Goal: Information Seeking & Learning: Learn about a topic

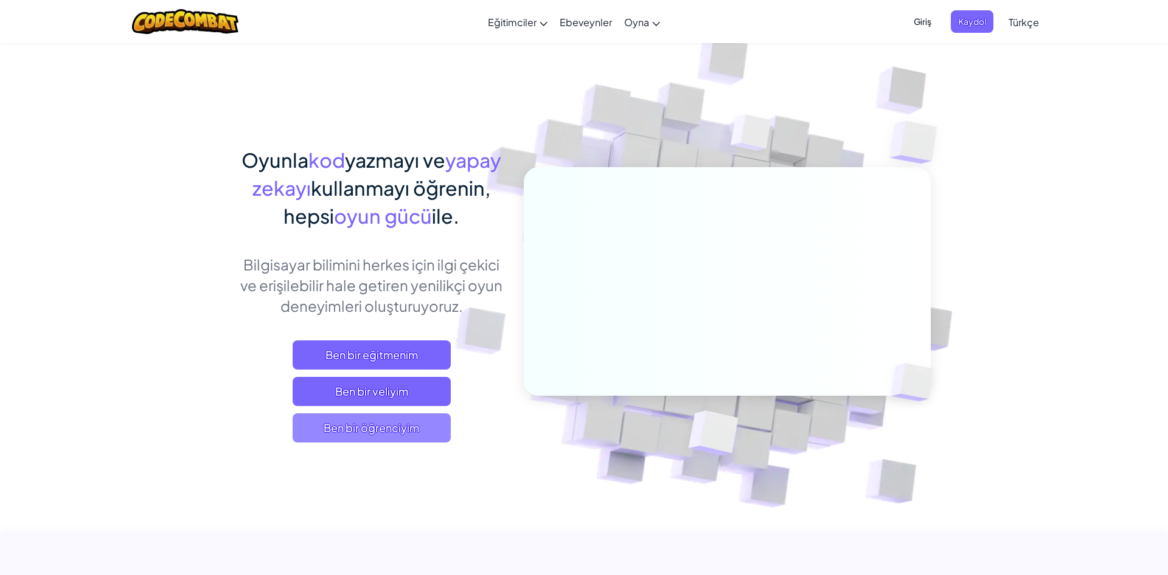
click at [328, 428] on span "Ben bir öğrenciyim" at bounding box center [372, 428] width 158 height 29
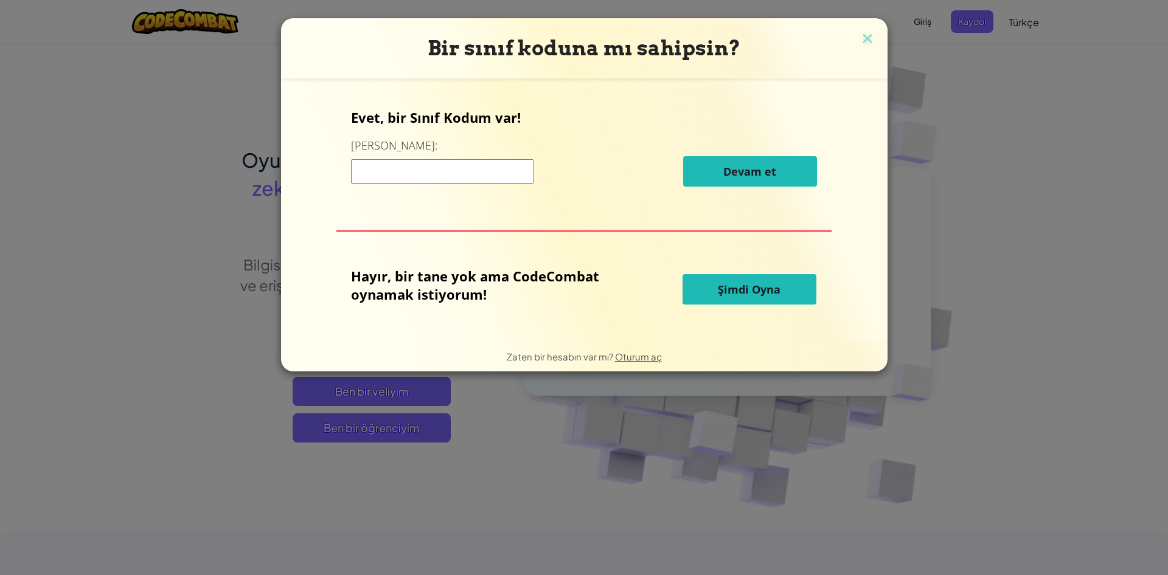
click at [739, 291] on span "Şimdi Oyna" at bounding box center [749, 289] width 63 height 15
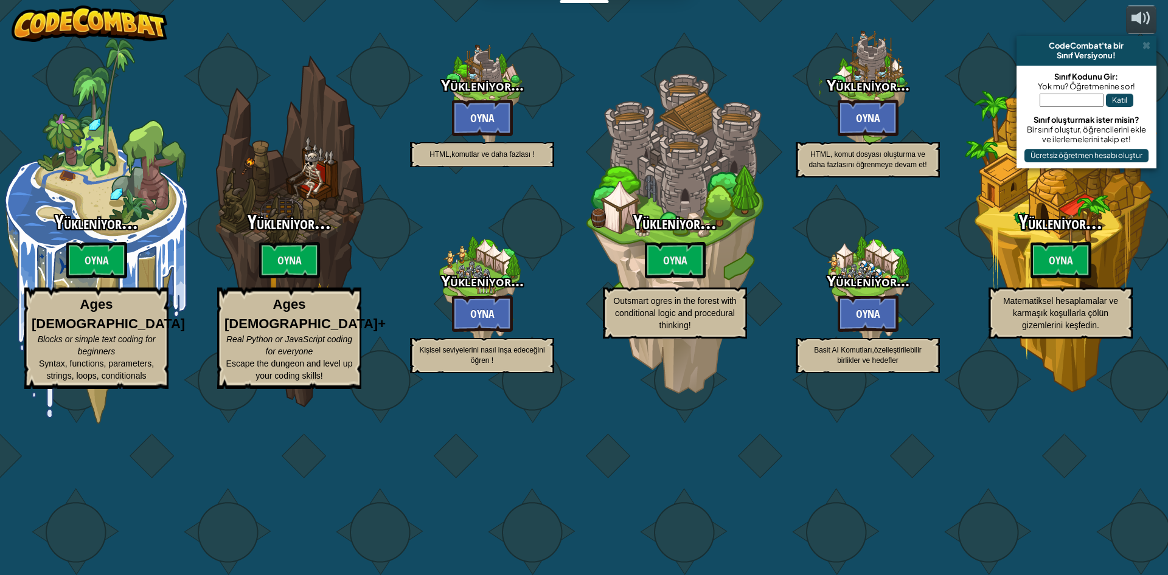
select select "tr"
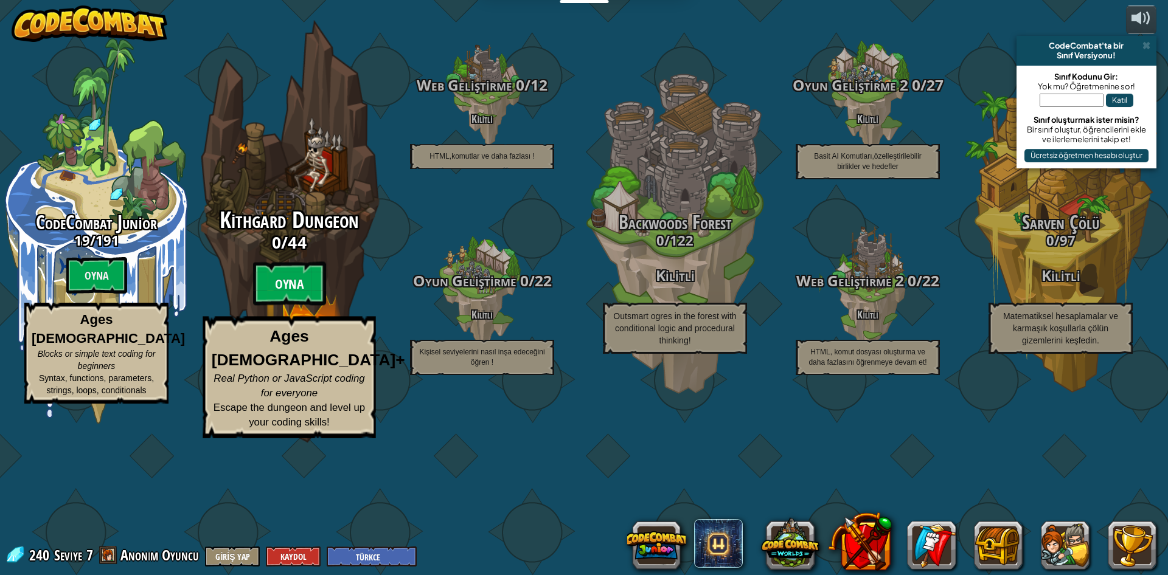
click at [291, 306] on btn "Oyna" at bounding box center [289, 284] width 73 height 44
select select "tr"
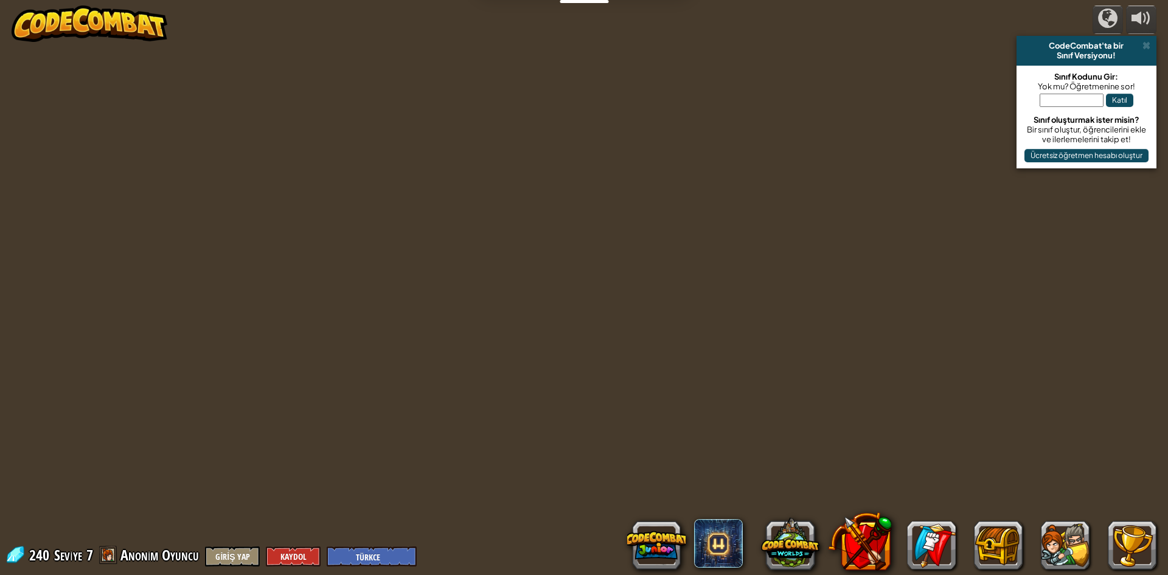
select select "tr"
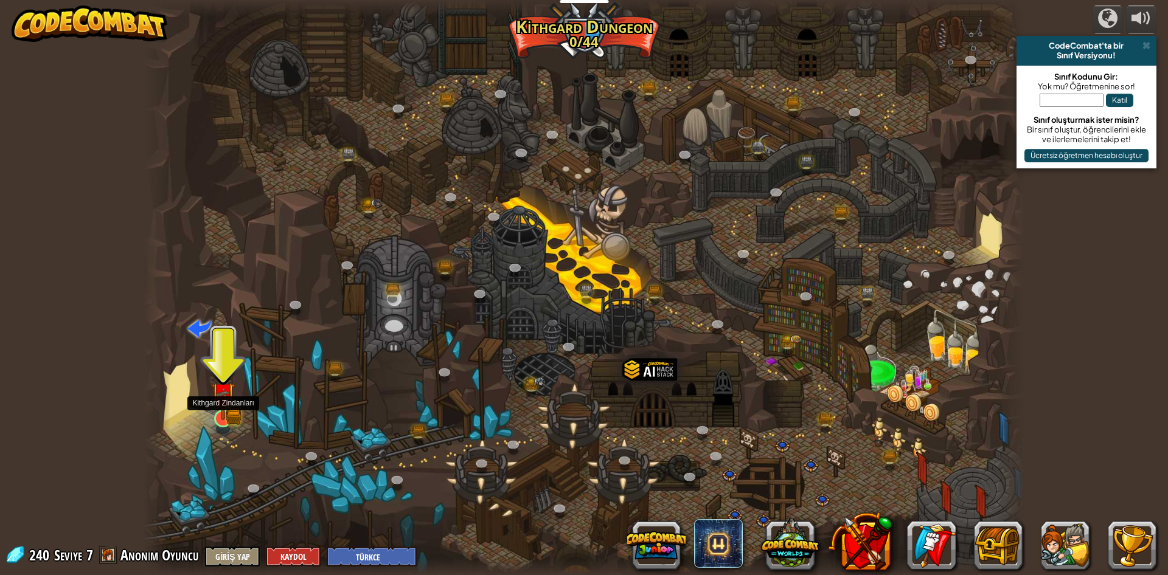
click at [234, 410] on img at bounding box center [223, 395] width 24 height 52
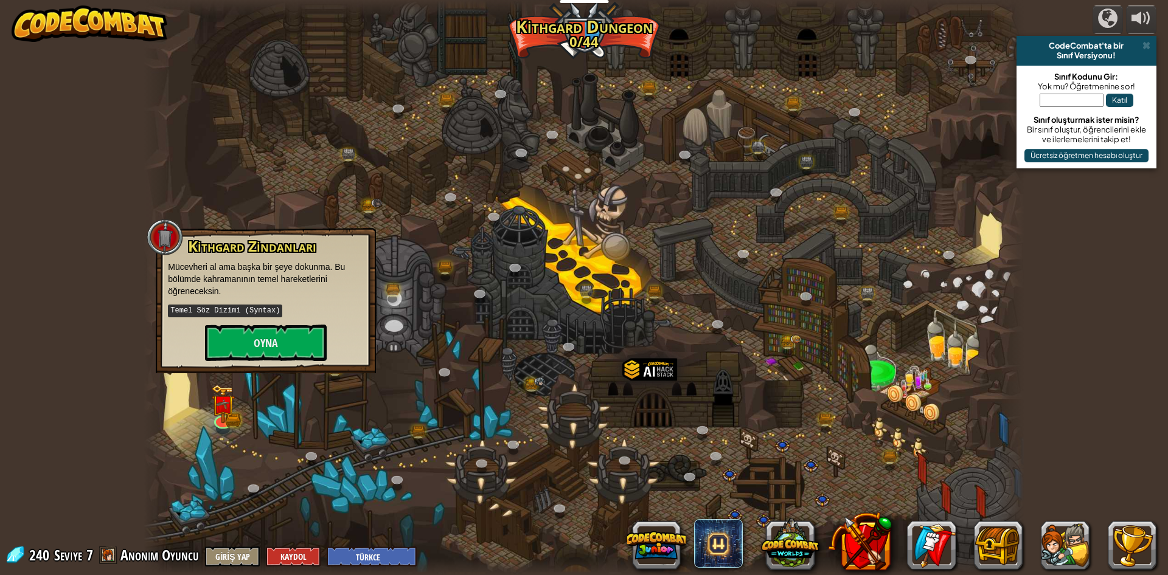
click at [278, 322] on div "Kithgard Zindanları Mücevheri al ama başka bir şeye dokunma. Bu bölümde kahrama…" at bounding box center [266, 299] width 196 height 123
click at [279, 353] on button "Oyna" at bounding box center [266, 343] width 122 height 36
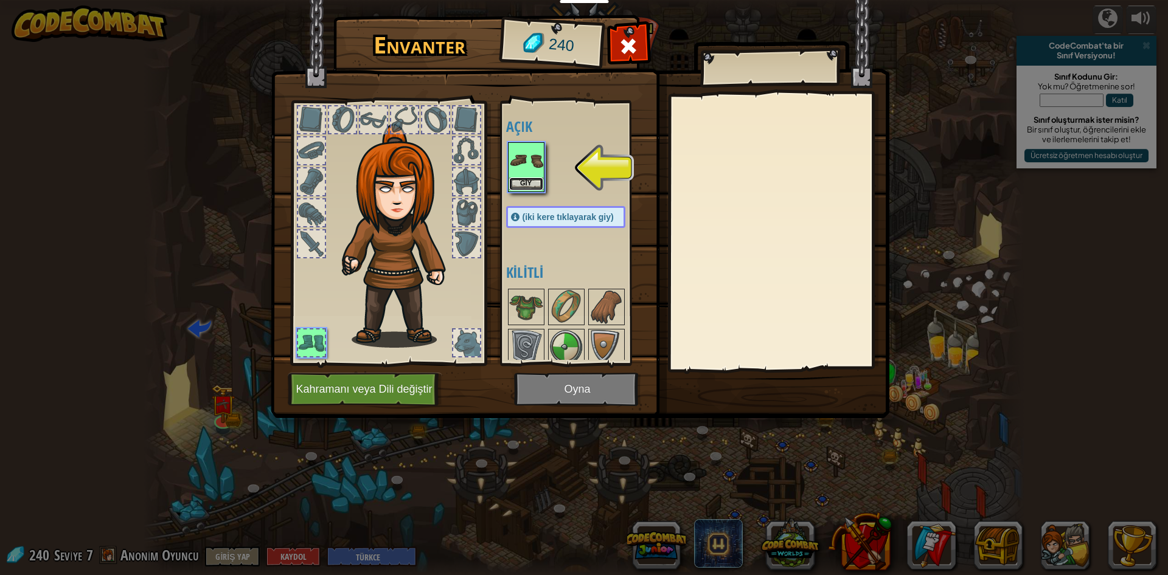
click at [523, 179] on button "Giy" at bounding box center [526, 184] width 34 height 13
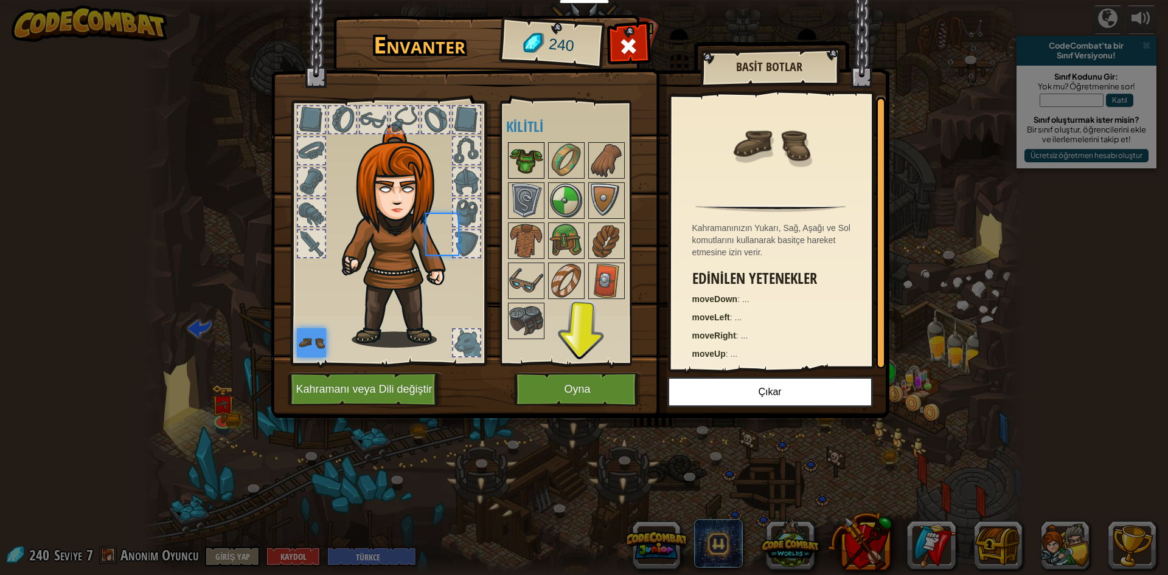
click at [529, 176] on img at bounding box center [526, 161] width 34 height 34
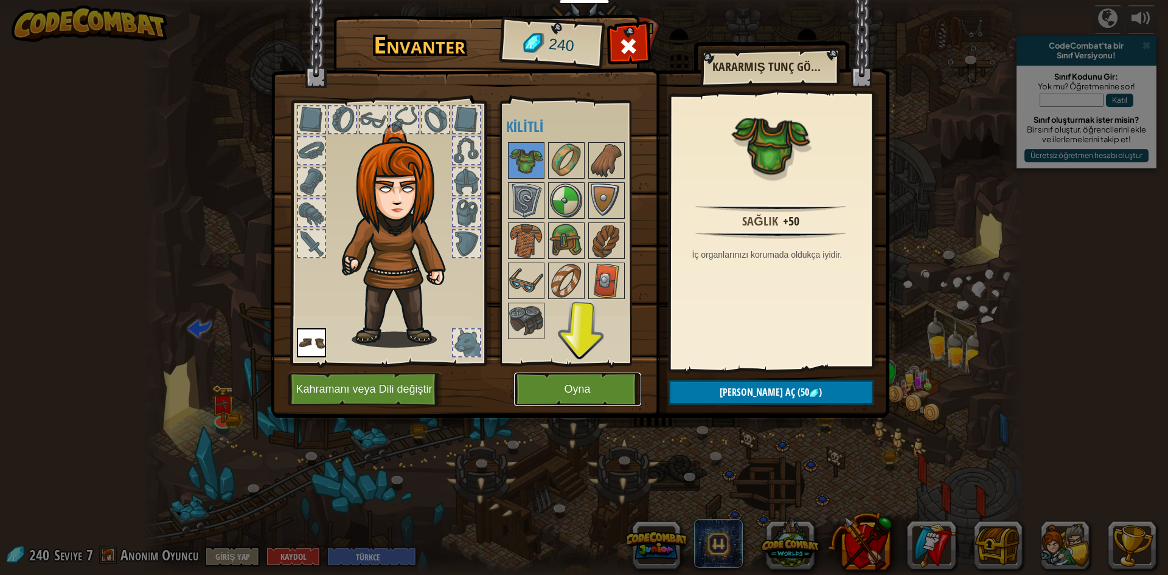
click at [620, 405] on button "Oyna" at bounding box center [577, 389] width 127 height 33
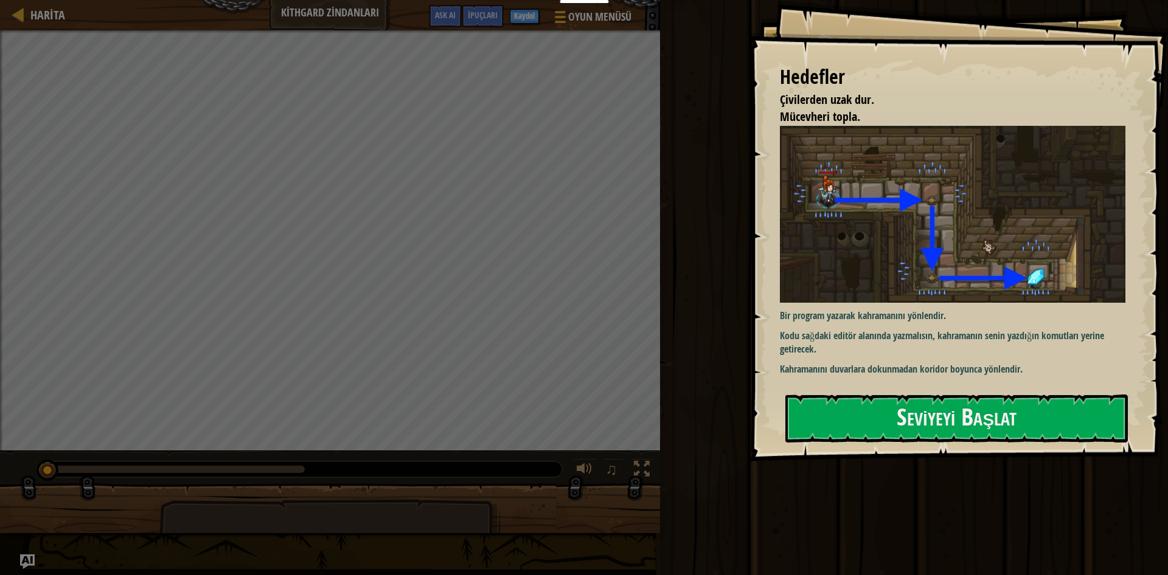
click at [921, 448] on div "Hedefler Çivilerden uzak dur. Mücevheri topla. Bir program yazarak kahramanını …" at bounding box center [958, 231] width 419 height 462
click at [930, 443] on div "Hedefler Çivilerden uzak dur. Mücevheri topla. Bir program yazarak kahramanını …" at bounding box center [958, 231] width 419 height 462
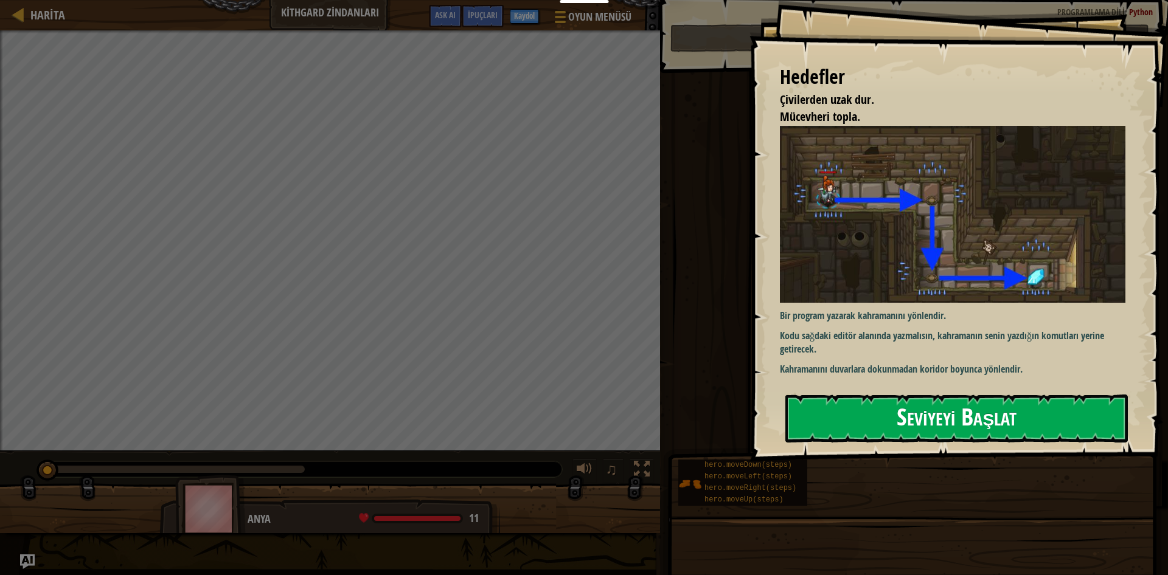
click at [946, 415] on button "Seviyeyi Başlat" at bounding box center [956, 419] width 342 height 48
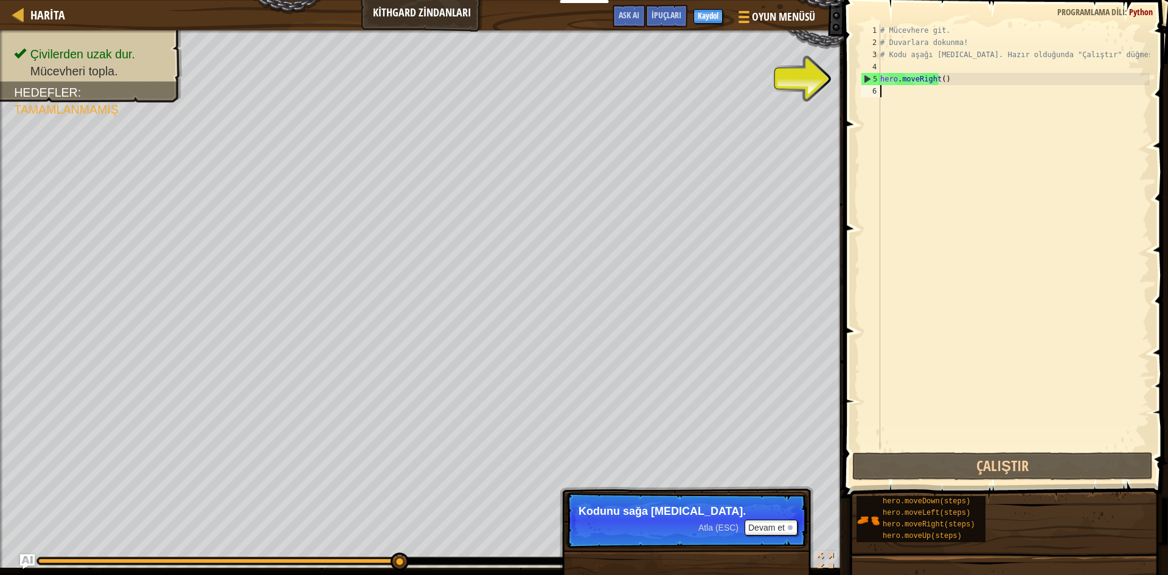
scroll to position [5, 0]
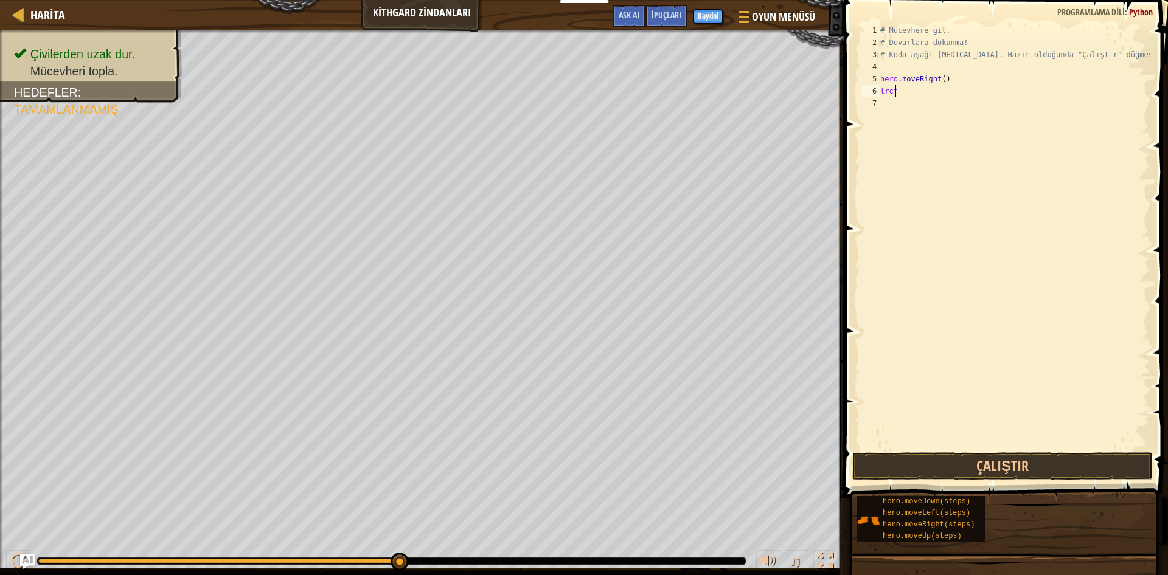
type textarea "lrcft"
drag, startPoint x: 891, startPoint y: 254, endPoint x: 684, endPoint y: 604, distance: 406.6
click at [878, 450] on div "# Mücevhere git. # Duvarlara dokunma! # Kodu aşağı [MEDICAL_DATA]. Hazır olduğu…" at bounding box center [1014, 237] width 272 height 426
click at [1006, 454] on button "Çalıştır" at bounding box center [1002, 467] width 301 height 28
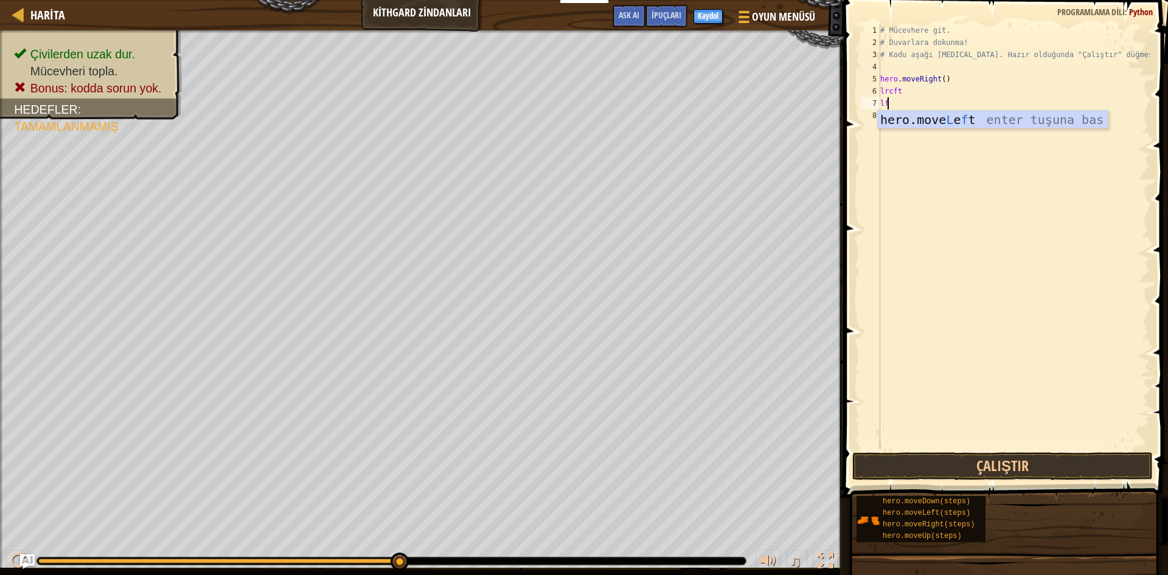
scroll to position [5, 1]
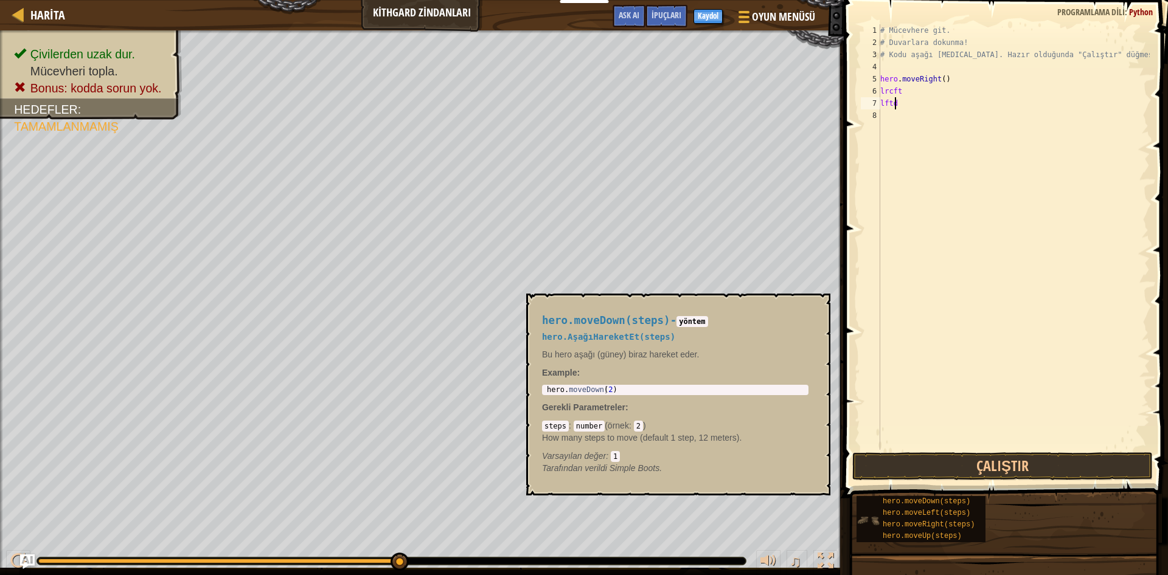
type textarea "lftd"
click at [865, 514] on img at bounding box center [868, 520] width 23 height 23
click at [973, 516] on div "hero.moveLeft(steps)" at bounding box center [938, 514] width 117 height 12
drag, startPoint x: 981, startPoint y: 465, endPoint x: 991, endPoint y: 453, distance: 16.4
click at [991, 453] on button "Çalıştır" at bounding box center [1002, 467] width 301 height 28
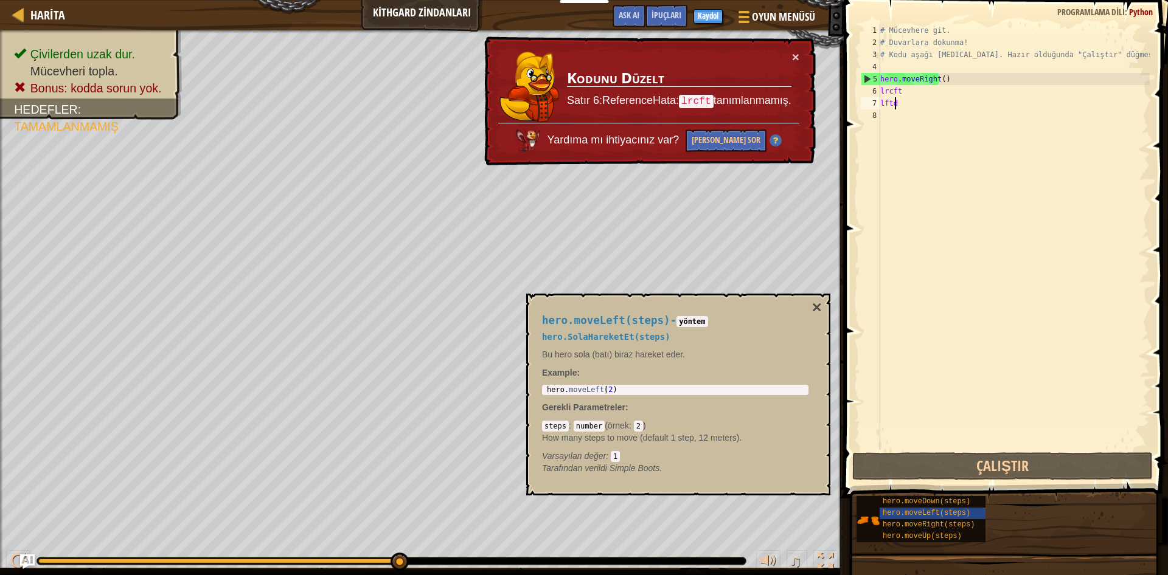
click at [791, 55] on td "Kodunu Düzelt Satır 6:ReferenceHata: lrcft tanımlanmamış." at bounding box center [679, 86] width 226 height 72
click at [932, 460] on button "Çalıştır" at bounding box center [1002, 467] width 301 height 28
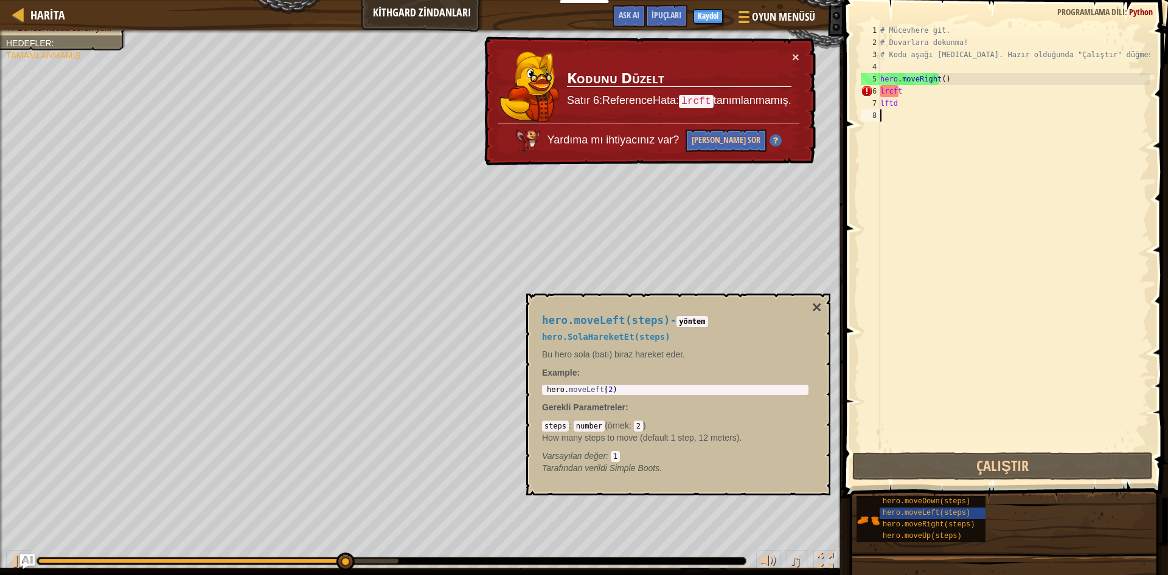
click at [940, 127] on div "# Mücevhere git. # Duvarlara dokunma! # Kodu aşağı [MEDICAL_DATA]. Hazır olduğu…" at bounding box center [1014, 249] width 272 height 450
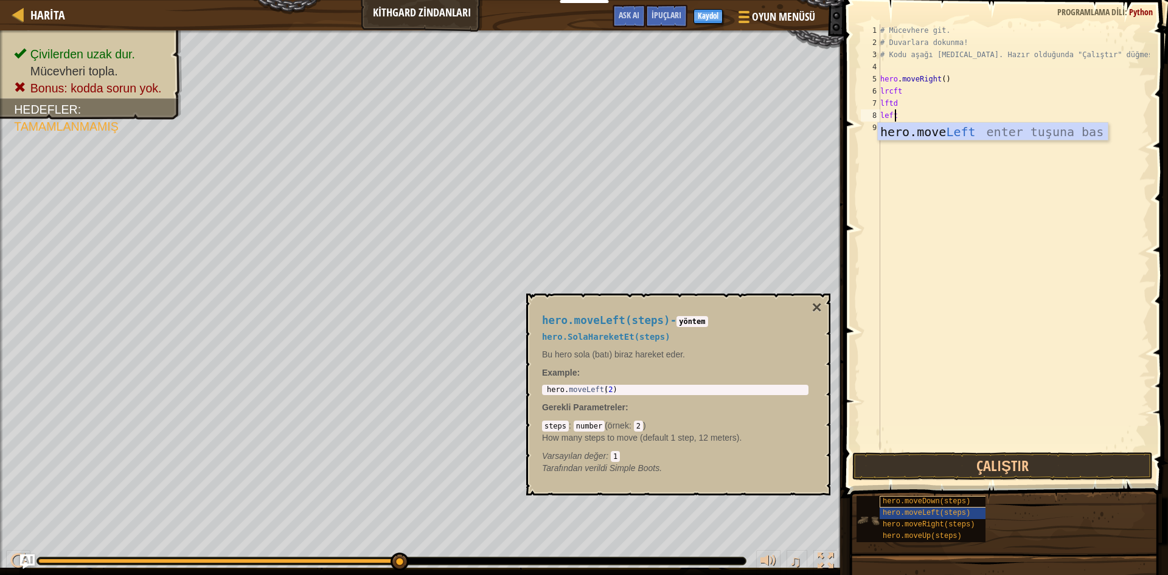
type textarea "left"
click at [973, 502] on div "hero.moveDown(steps)" at bounding box center [938, 502] width 117 height 12
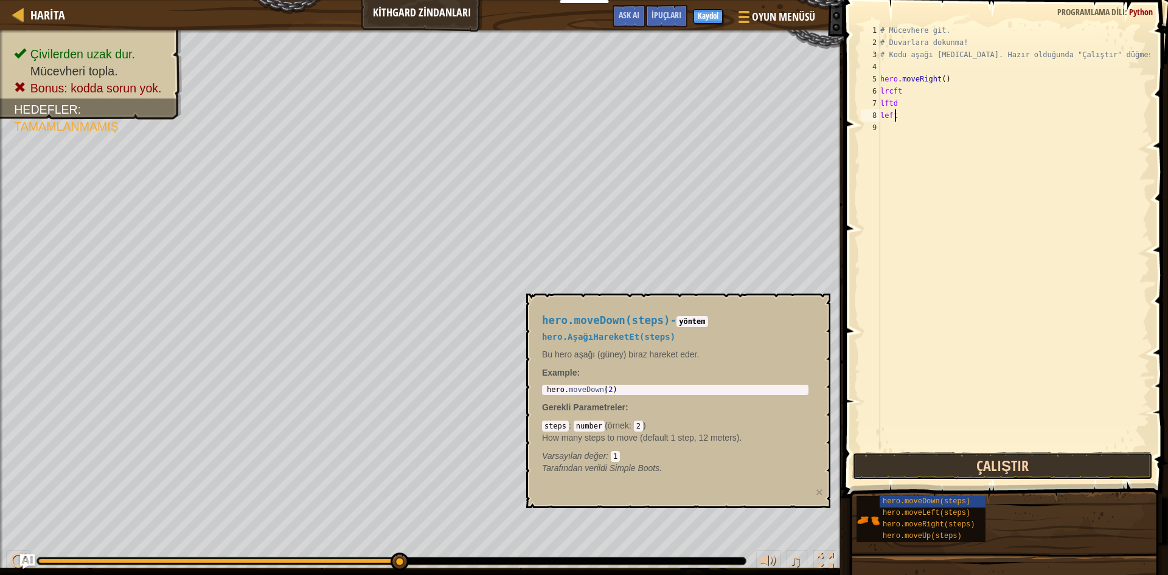
click at [1003, 471] on button "Çalıştır" at bounding box center [1002, 467] width 301 height 28
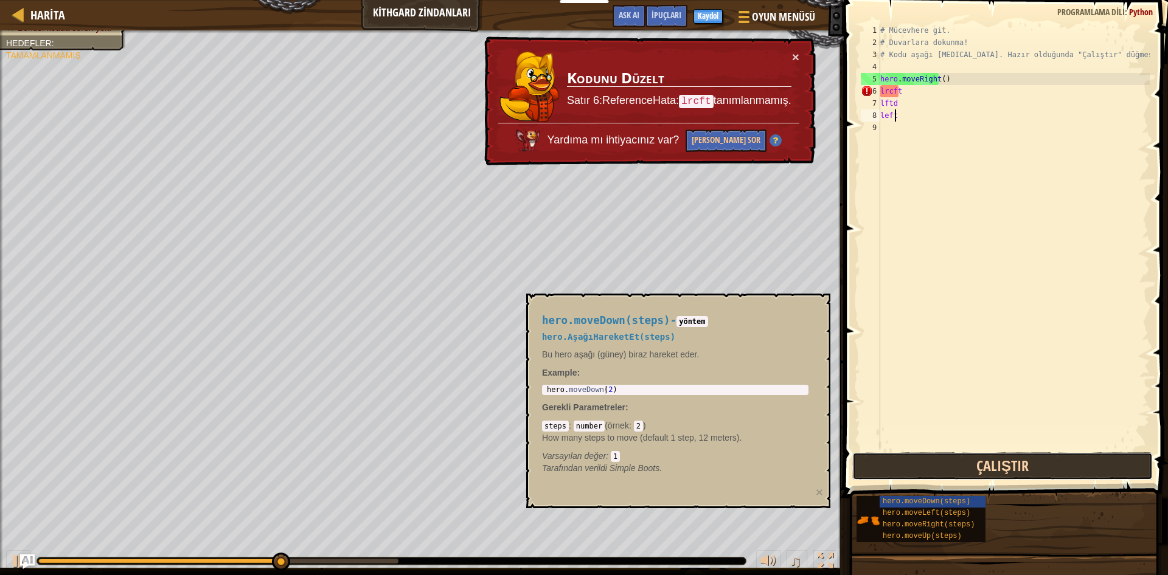
click at [1003, 471] on button "Çalıştır" at bounding box center [1002, 467] width 301 height 28
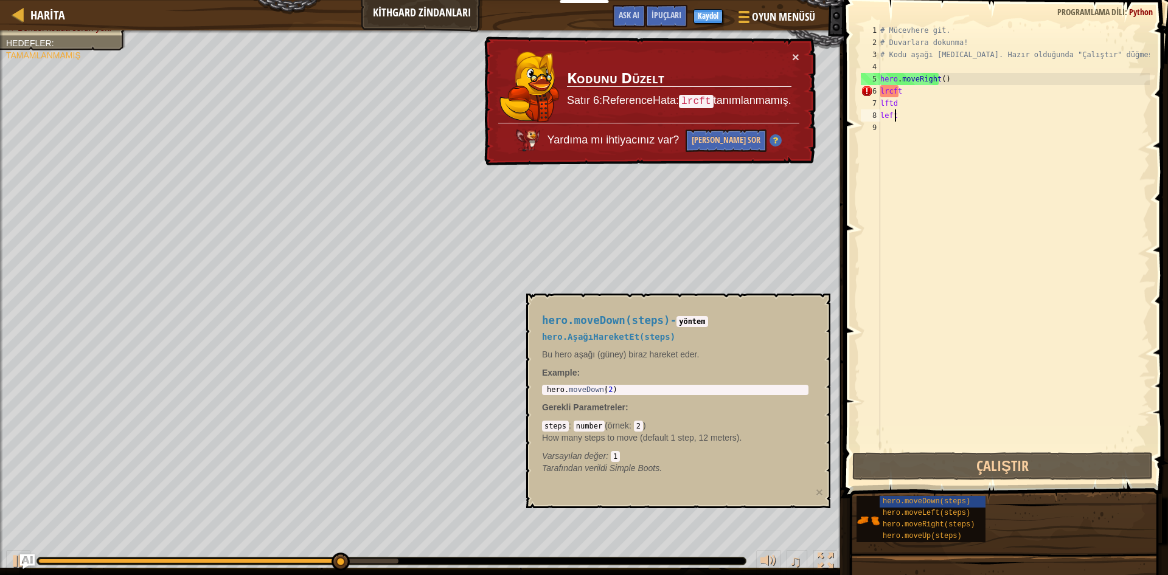
click at [900, 117] on div "# Mücevhere git. # Duvarlara dokunma! # Kodu aşağı [MEDICAL_DATA]. Hazır olduğu…" at bounding box center [1014, 249] width 272 height 450
click at [882, 527] on div "hero.moveRight(steps)" at bounding box center [938, 525] width 117 height 12
click at [33, 15] on span "Harita" at bounding box center [47, 15] width 35 height 16
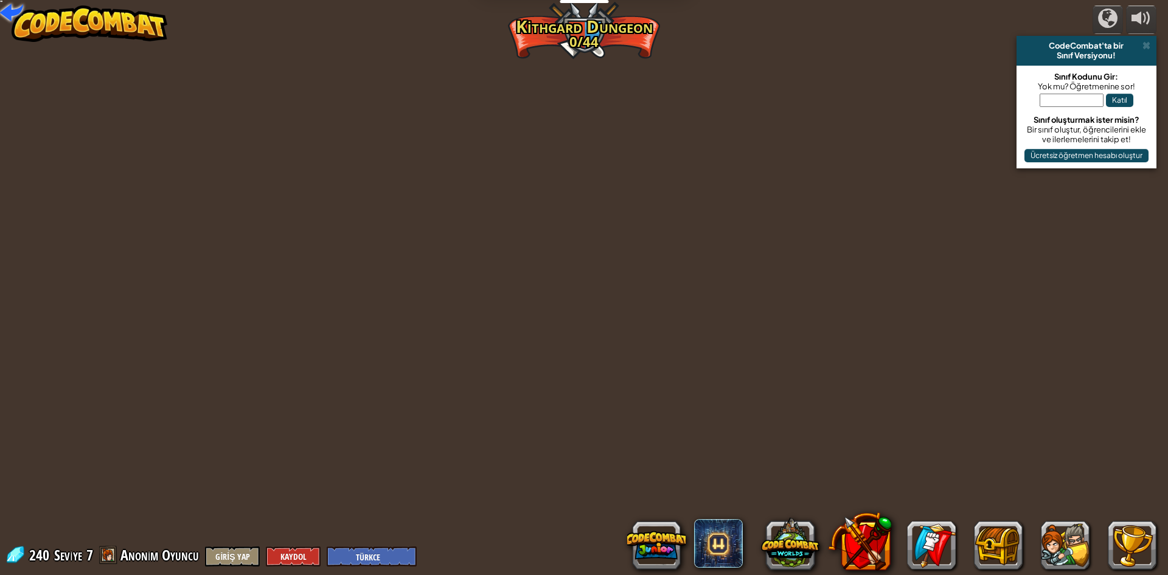
select select "tr"
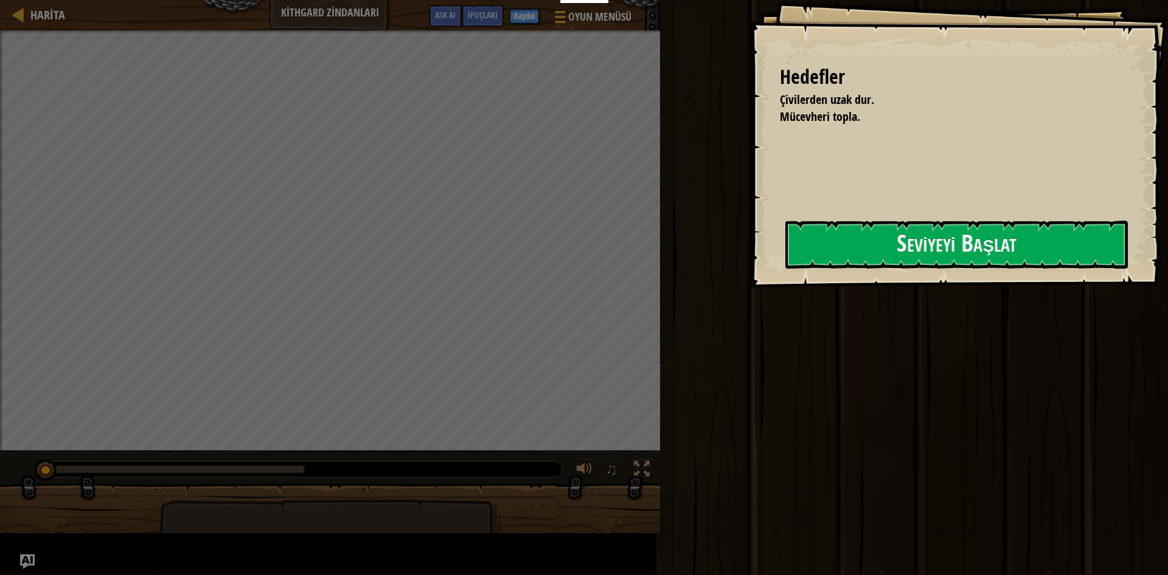
select select "tr"
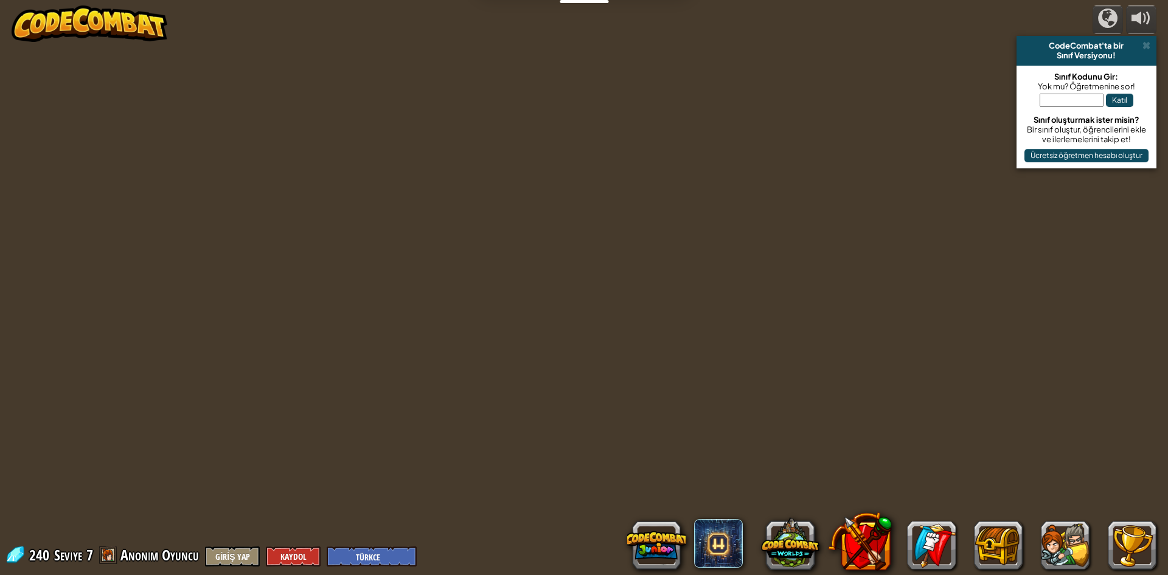
select select "tr"
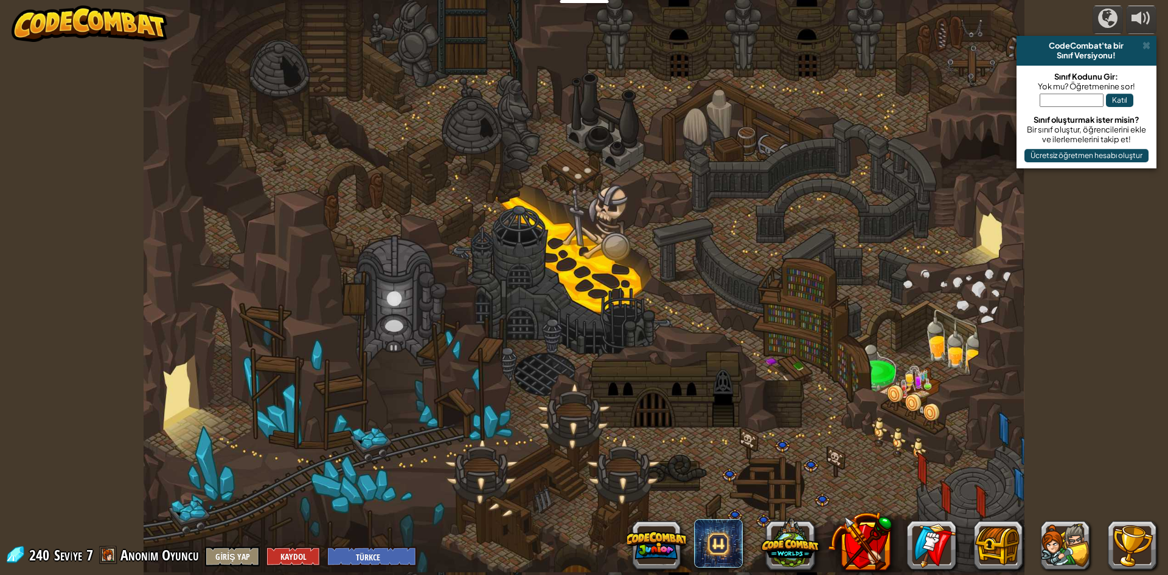
select select "tr"
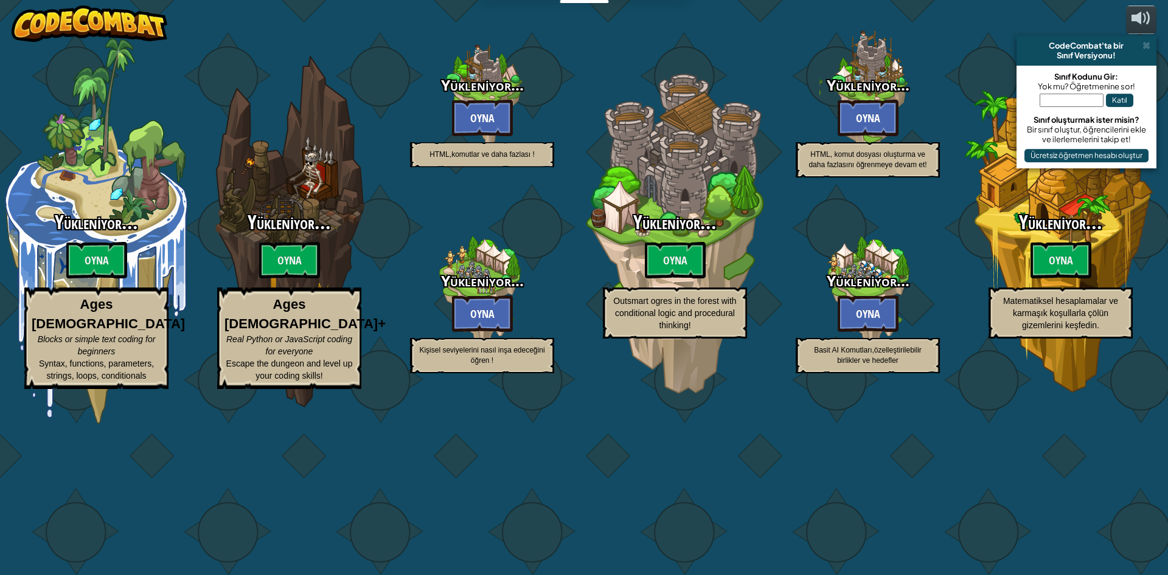
select select "tr"
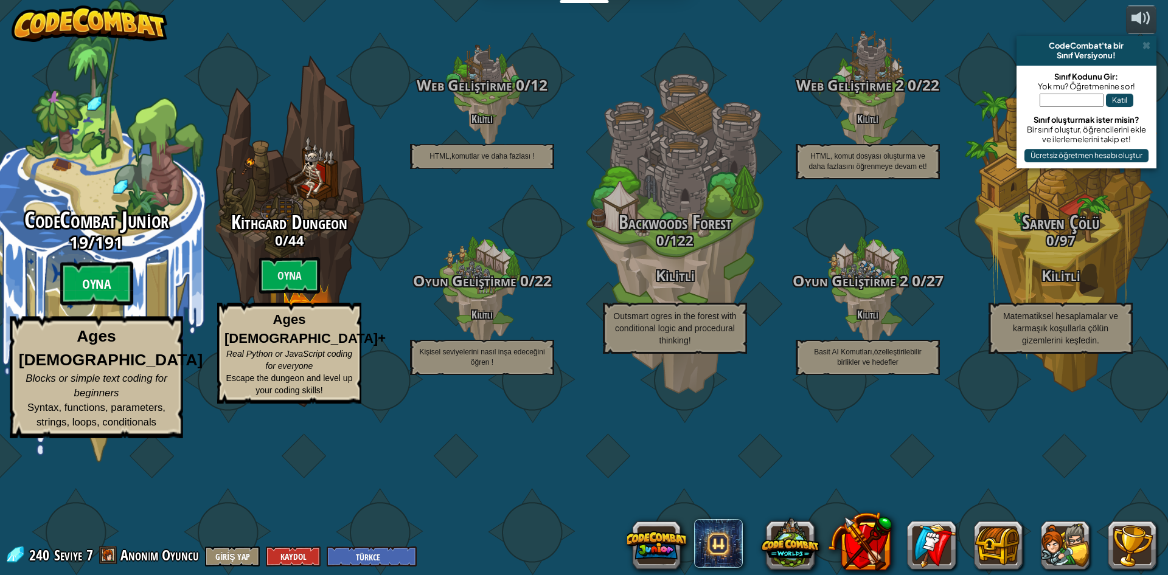
click at [114, 306] on btn "Oyna" at bounding box center [96, 284] width 73 height 44
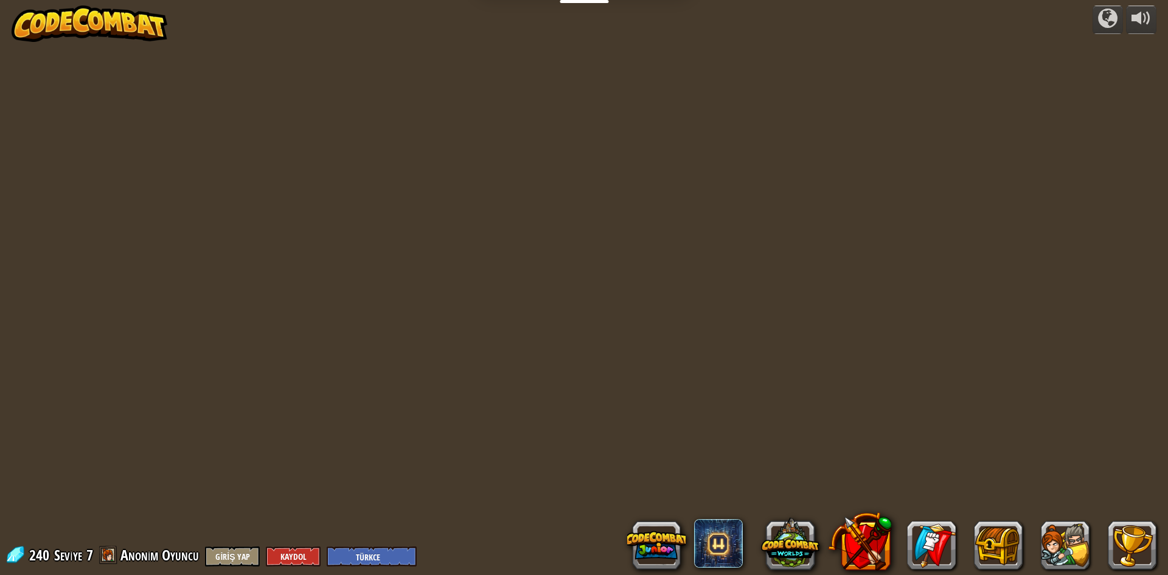
select select "tr"
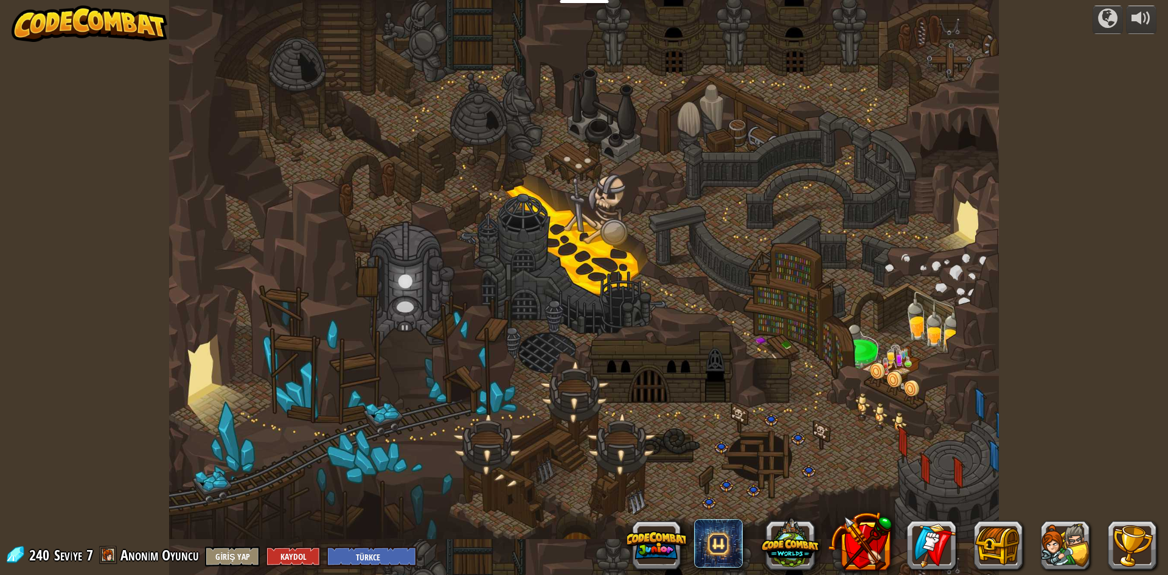
select select "tr"
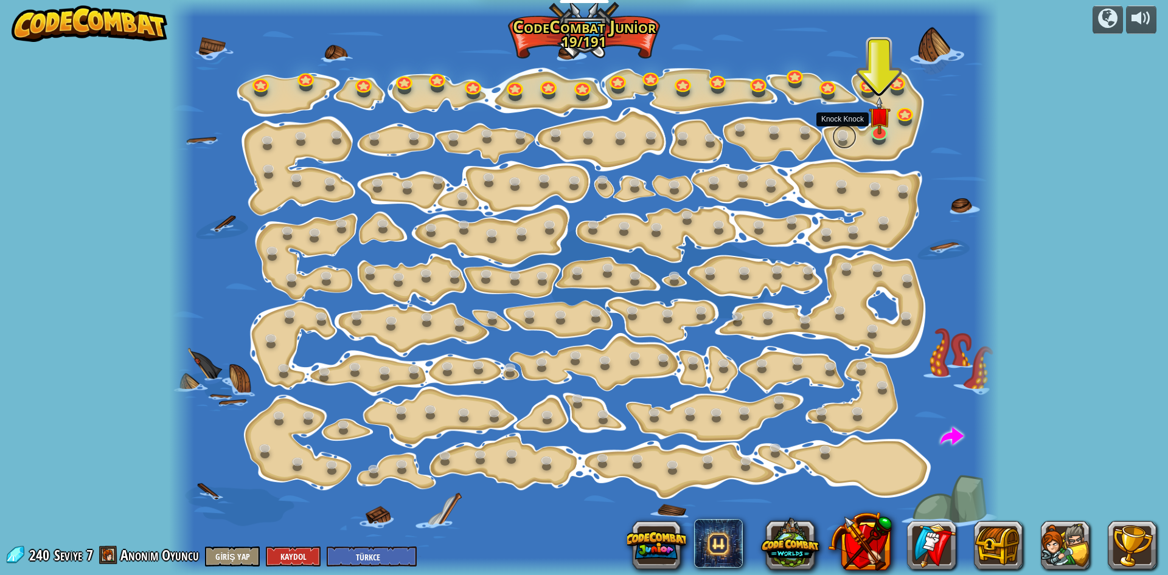
click at [846, 137] on link at bounding box center [844, 137] width 24 height 24
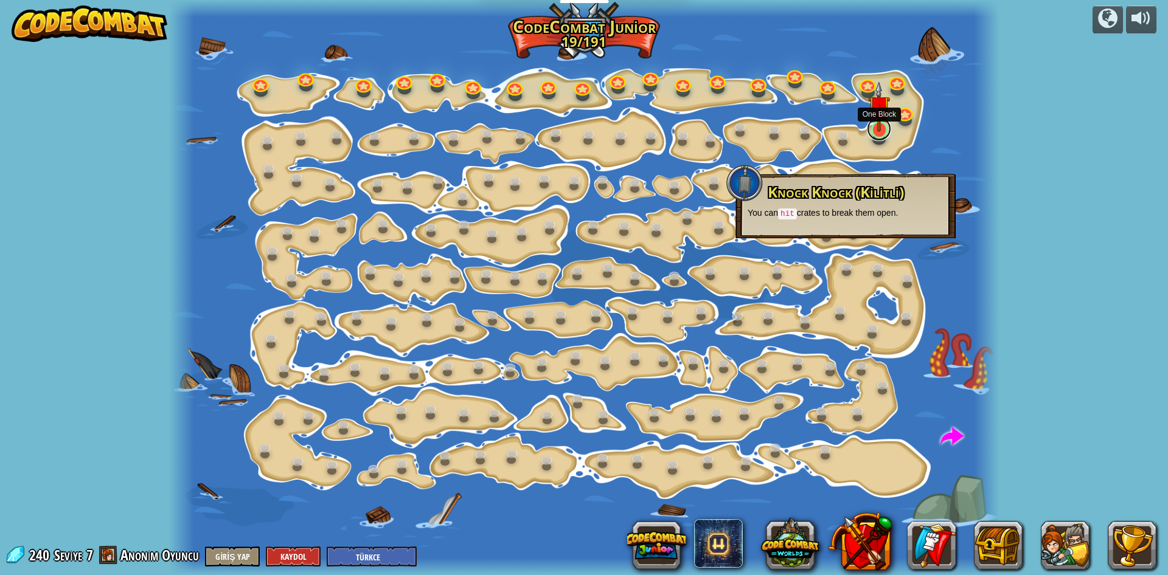
click at [877, 135] on link at bounding box center [879, 129] width 24 height 24
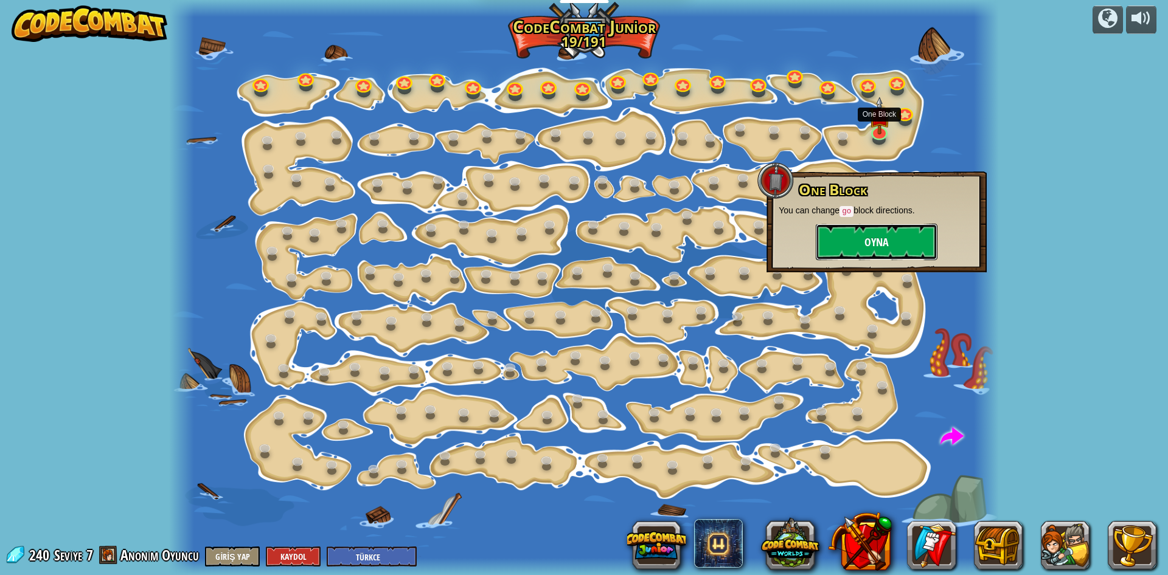
click at [867, 229] on button "Oyna" at bounding box center [877, 242] width 122 height 36
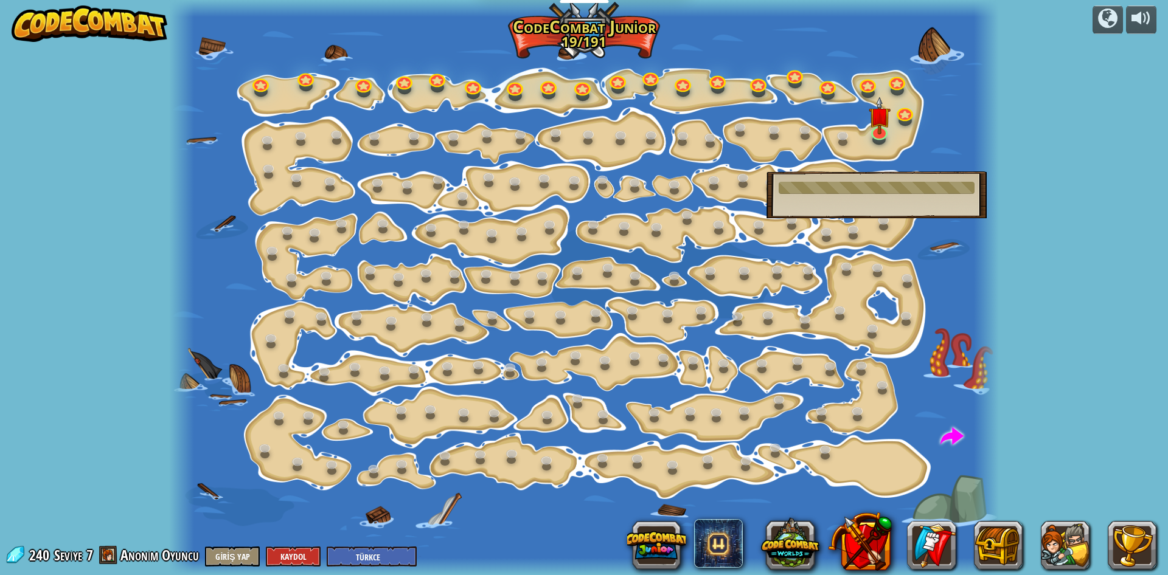
click at [867, 229] on div at bounding box center [584, 287] width 830 height 575
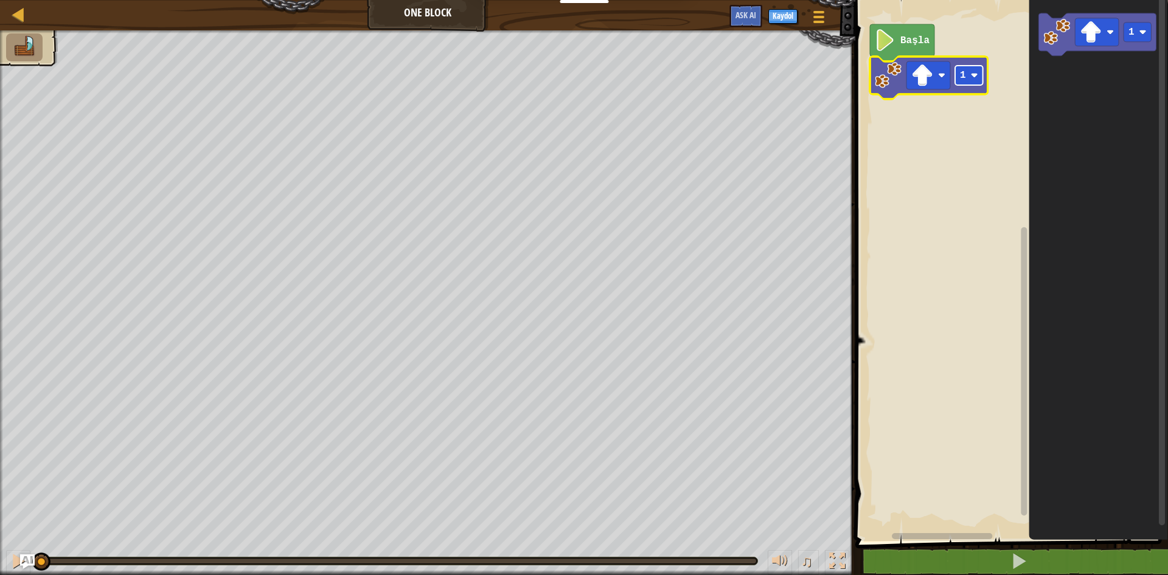
click at [965, 69] on g "1 Başla" at bounding box center [929, 61] width 118 height 75
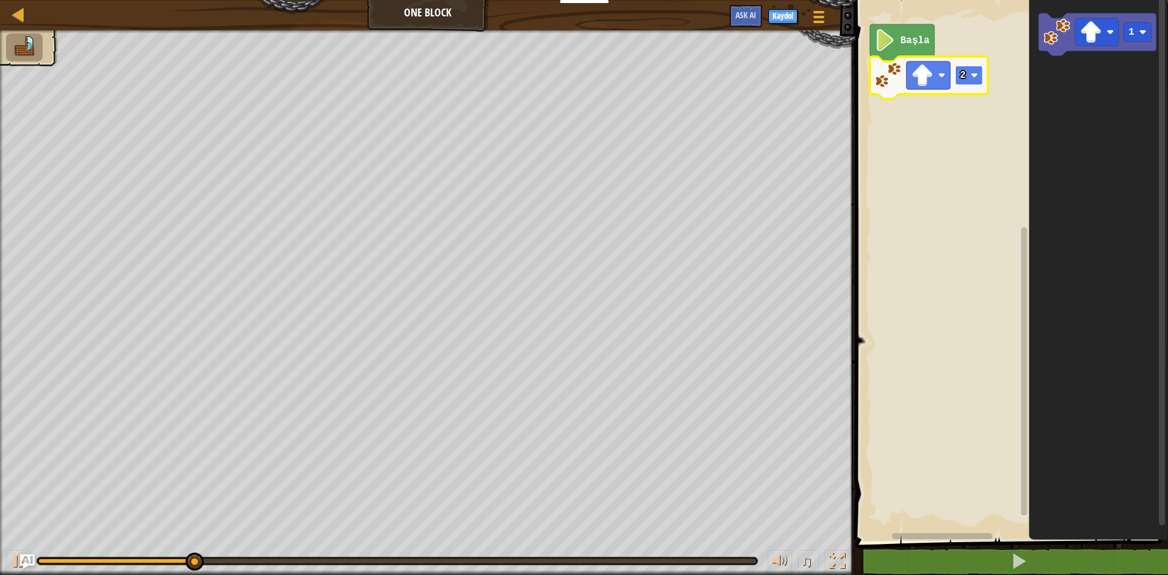
click at [961, 76] on text "2" at bounding box center [963, 75] width 6 height 11
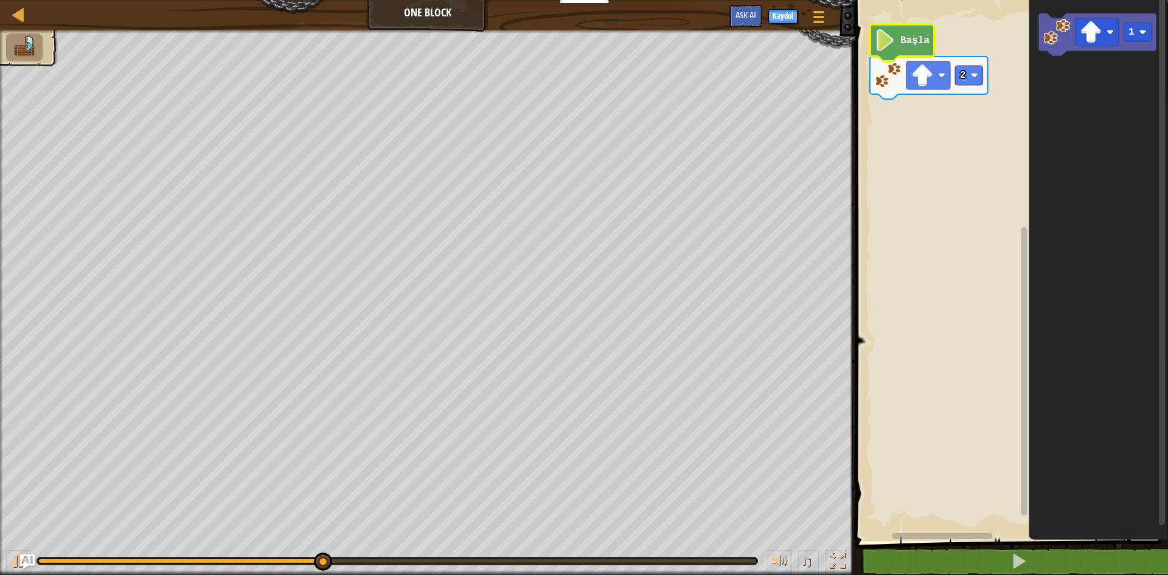
click at [906, 32] on icon "Blockly Çalışma Alanı" at bounding box center [902, 42] width 64 height 37
click at [914, 9] on rect "Blockly Çalışma Alanı" at bounding box center [1010, 267] width 316 height 547
click at [917, 27] on icon "Blockly Çalışma Alanı" at bounding box center [902, 42] width 64 height 37
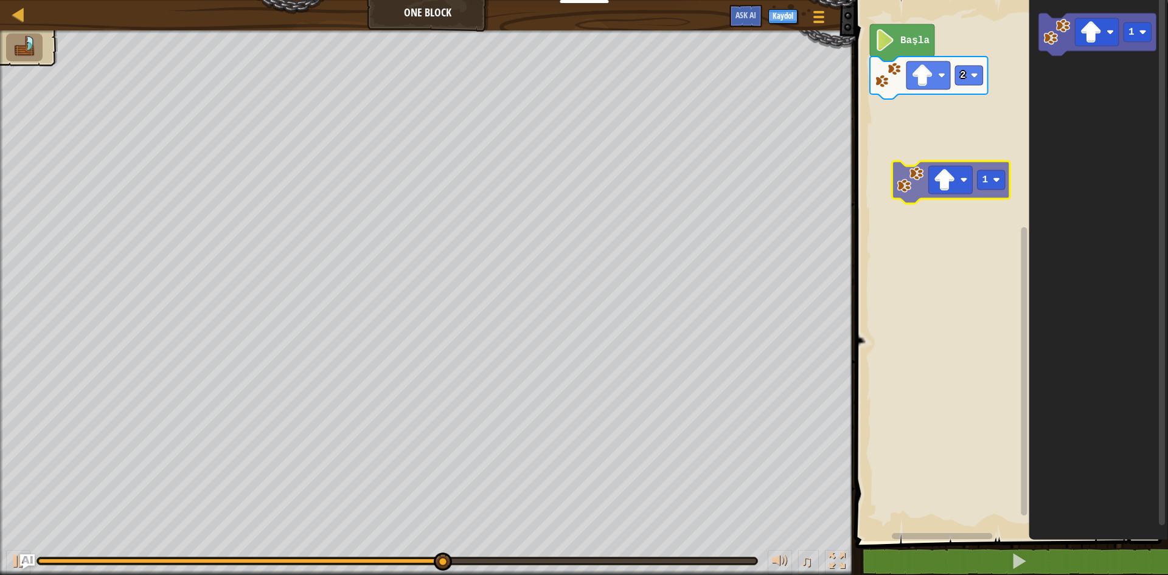
click at [898, 304] on div "Başla 2 1 1" at bounding box center [1010, 267] width 316 height 547
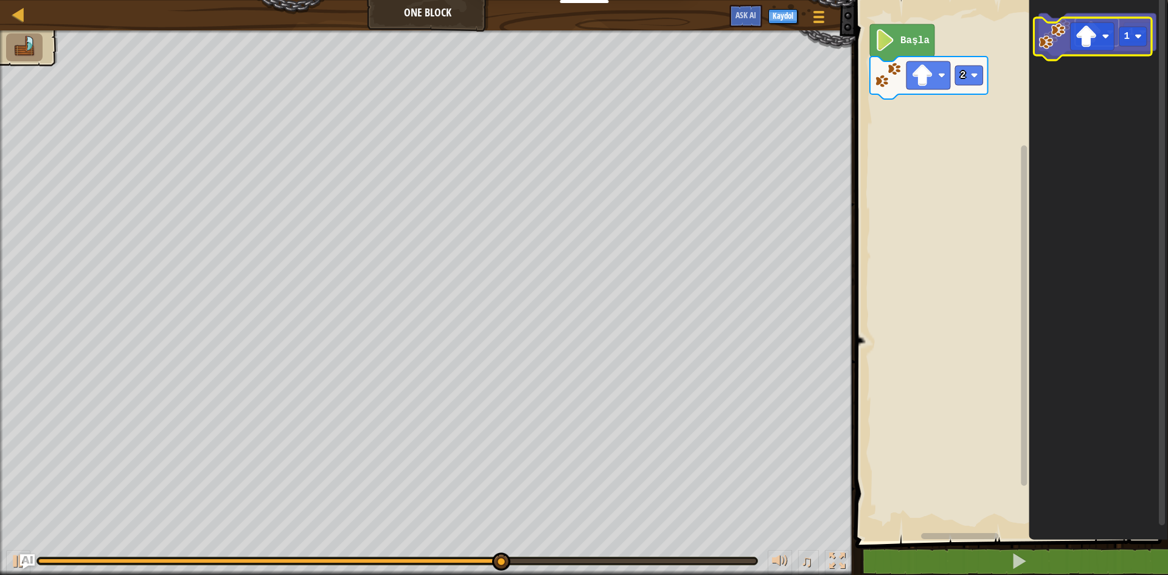
click at [1027, 78] on div "Başla 2 1 1" at bounding box center [1010, 267] width 316 height 547
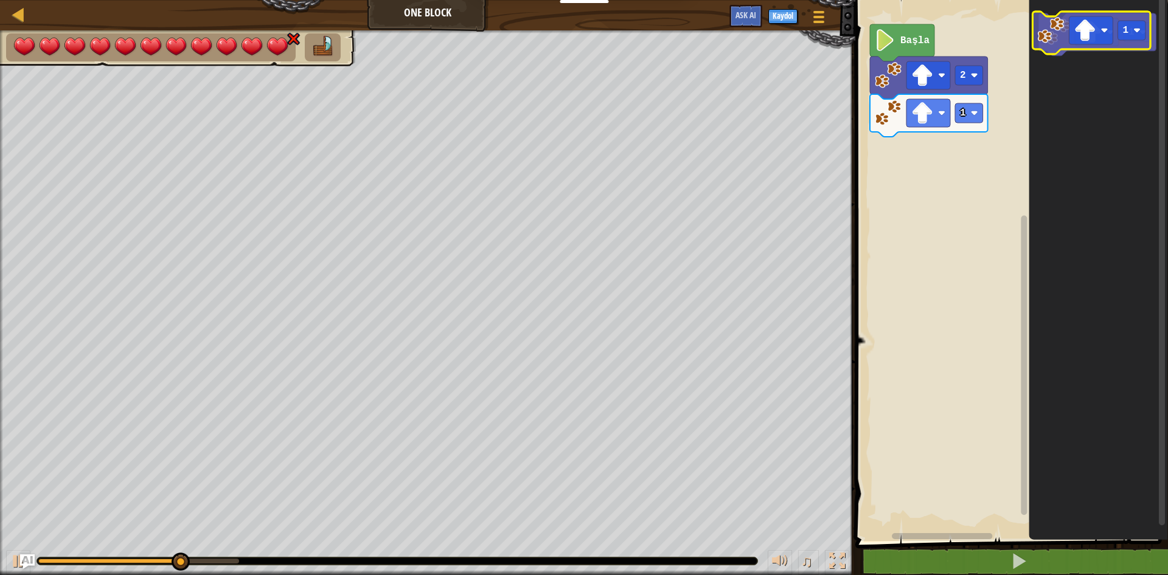
click at [967, 151] on div "1 2 Başla 1 1" at bounding box center [1010, 267] width 316 height 547
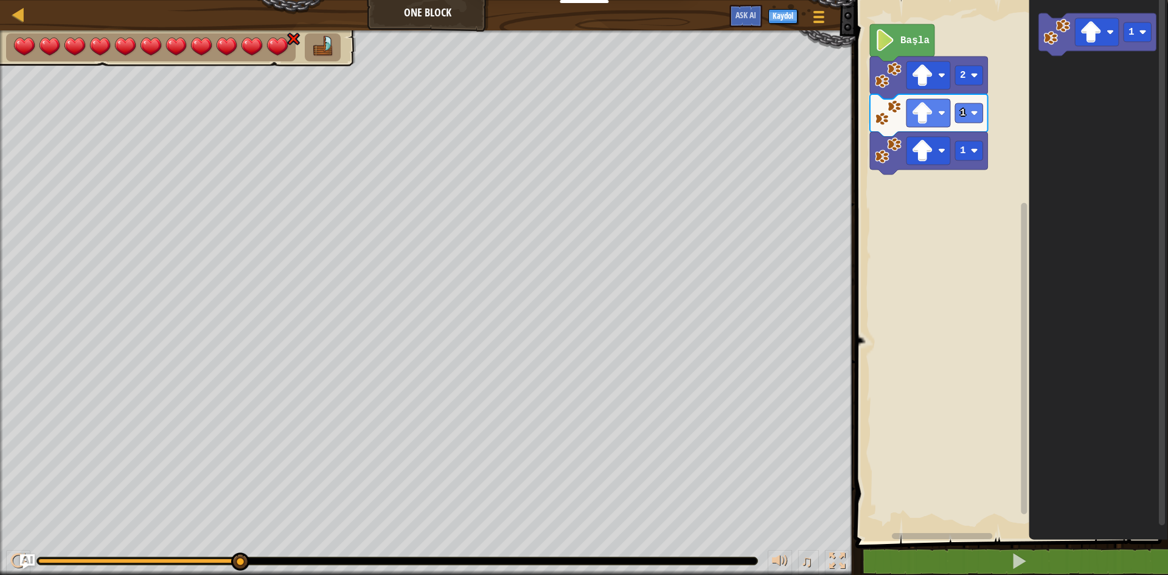
click at [14, 4] on div "Harita One Block Oyun Menüsü Kaydol Ask AI" at bounding box center [427, 15] width 855 height 30
select select "tr"
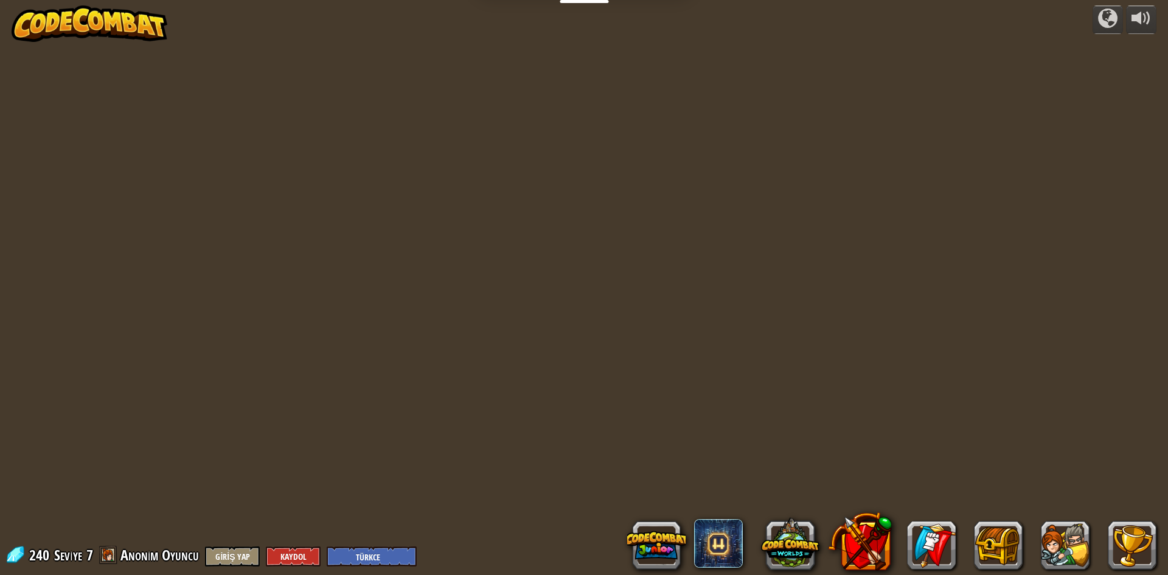
select select "tr"
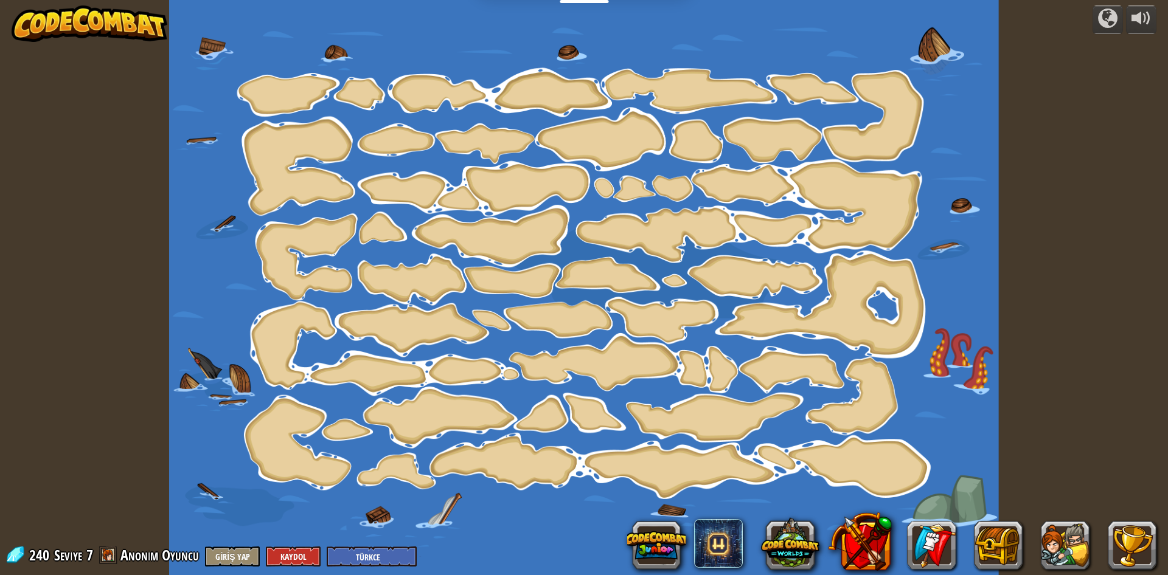
select select "tr"
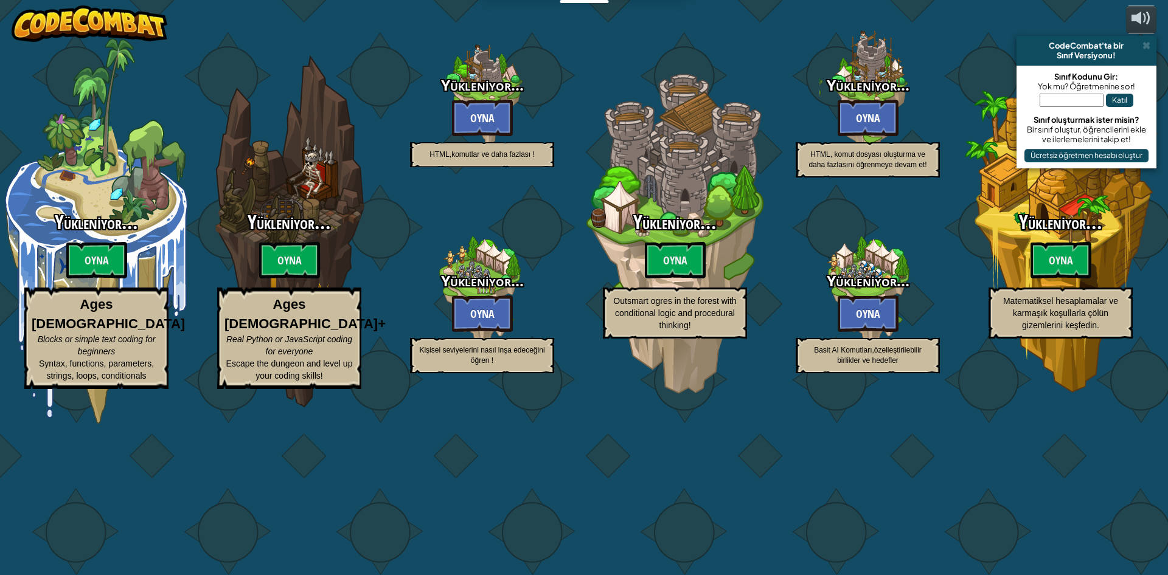
select select "tr"
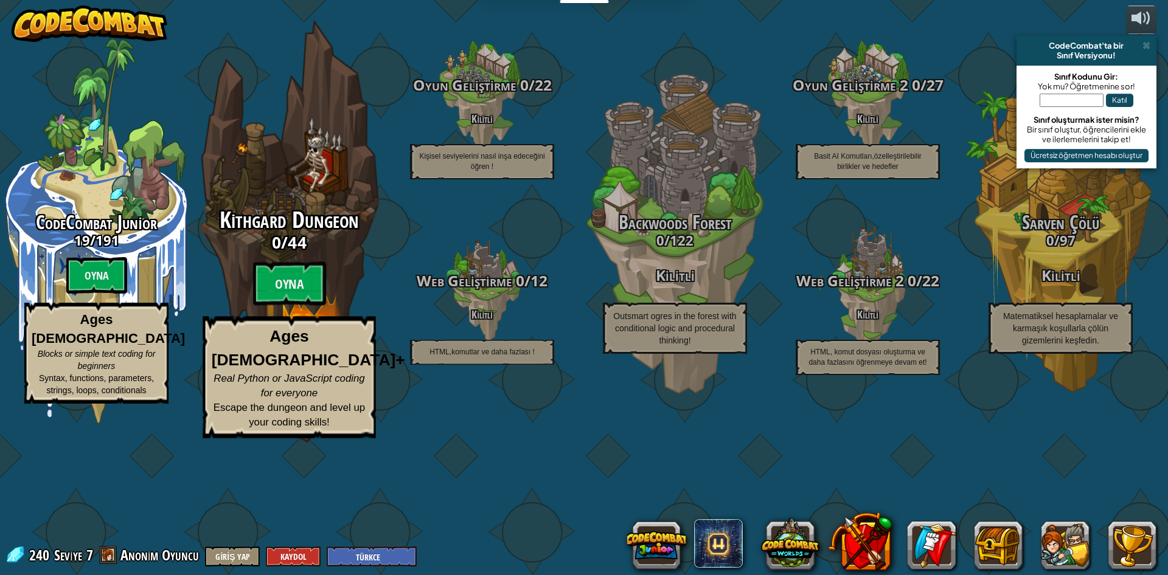
click at [296, 337] on div "Kithgard Dungeon 0 / 44 Oyna Ages [DEMOGRAPHIC_DATA]+ Real Python or JavaScript…" at bounding box center [288, 323] width 231 height 231
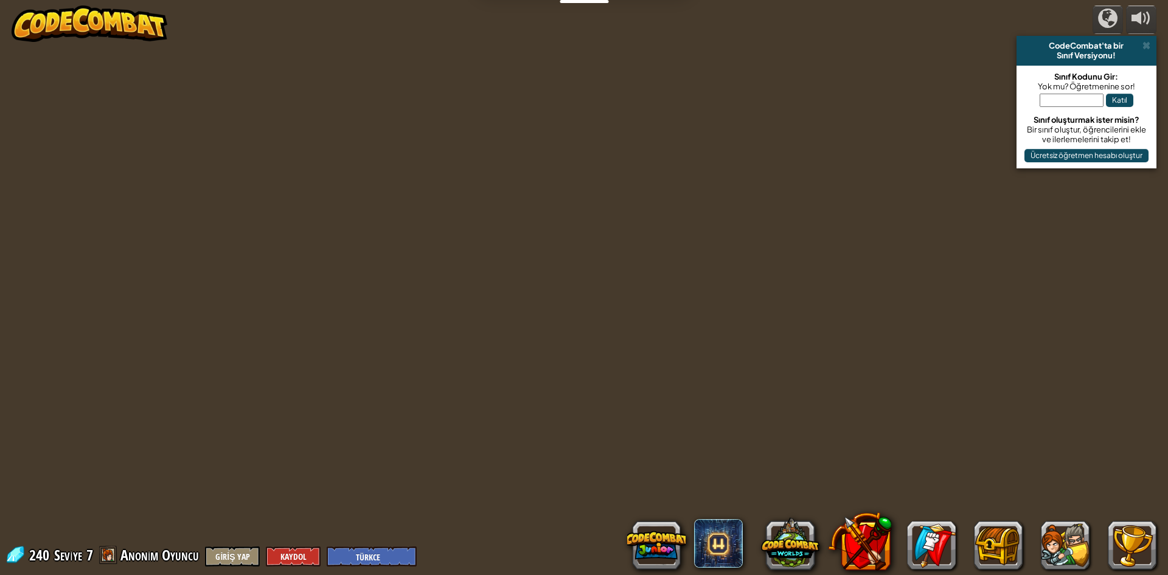
select select "tr"
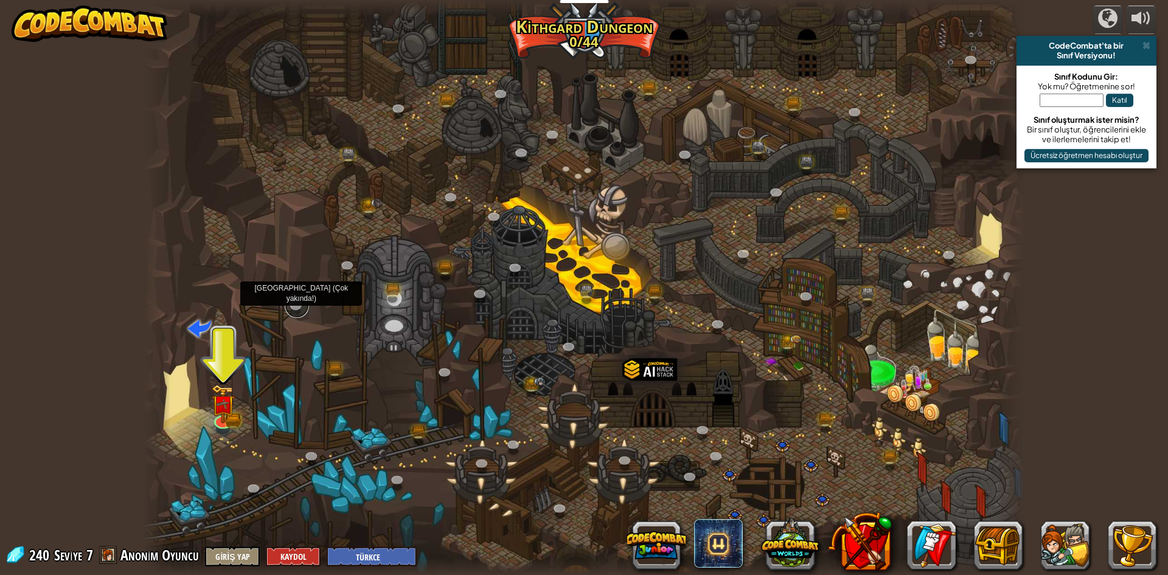
click at [301, 302] on link at bounding box center [297, 306] width 24 height 24
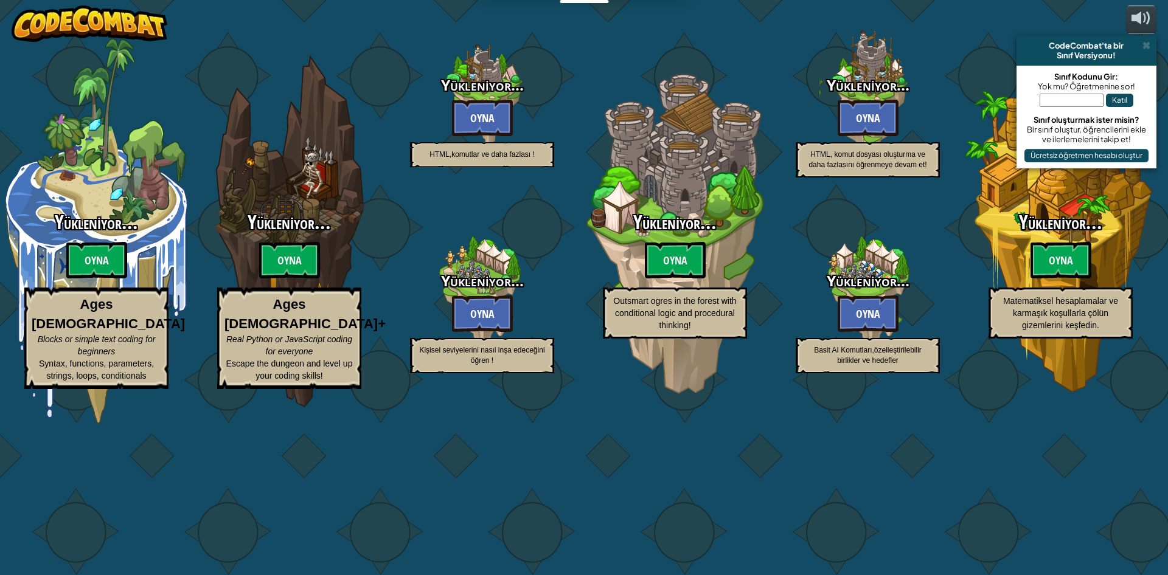
select select "tr"
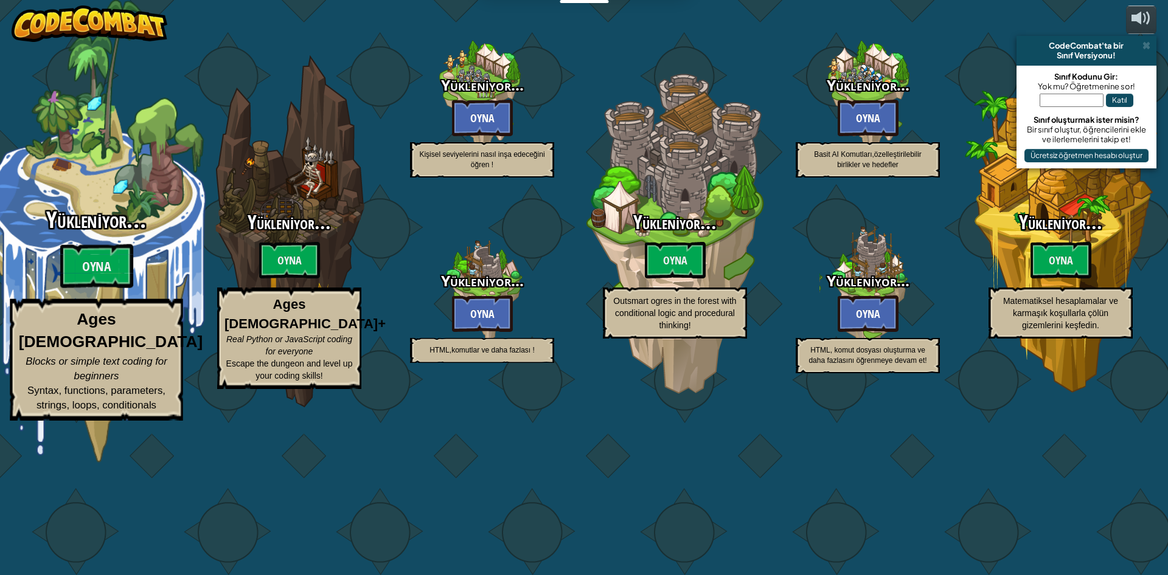
select select "tr"
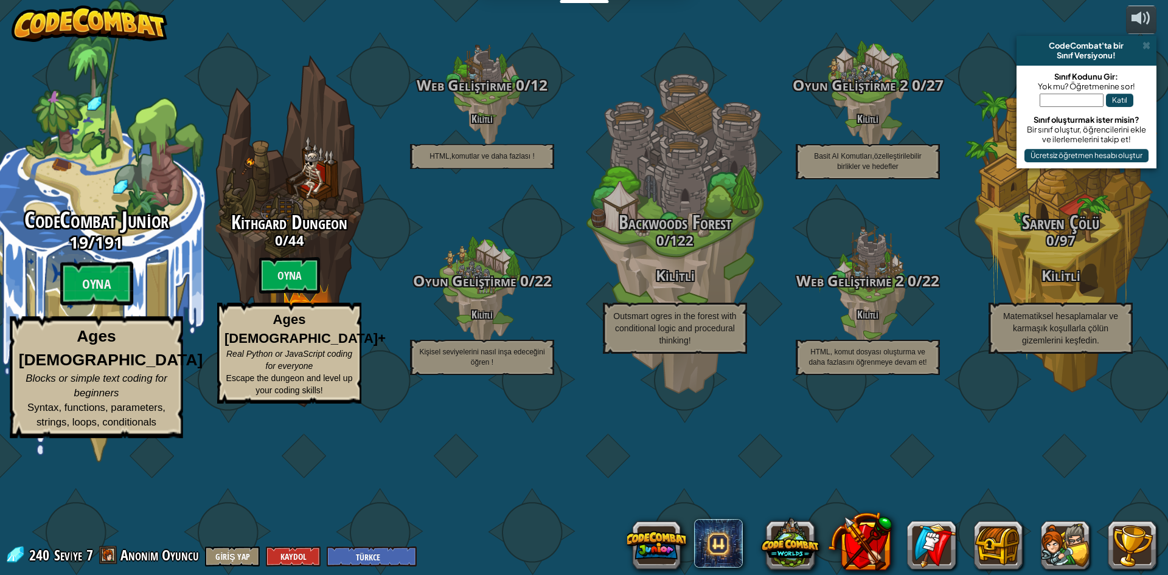
click at [10, 192] on div "CodeCombat Junior 19 / 191 Oyna Ages [DEMOGRAPHIC_DATA] Blocks or simple text c…" at bounding box center [96, 231] width 231 height 463
select select "tr"
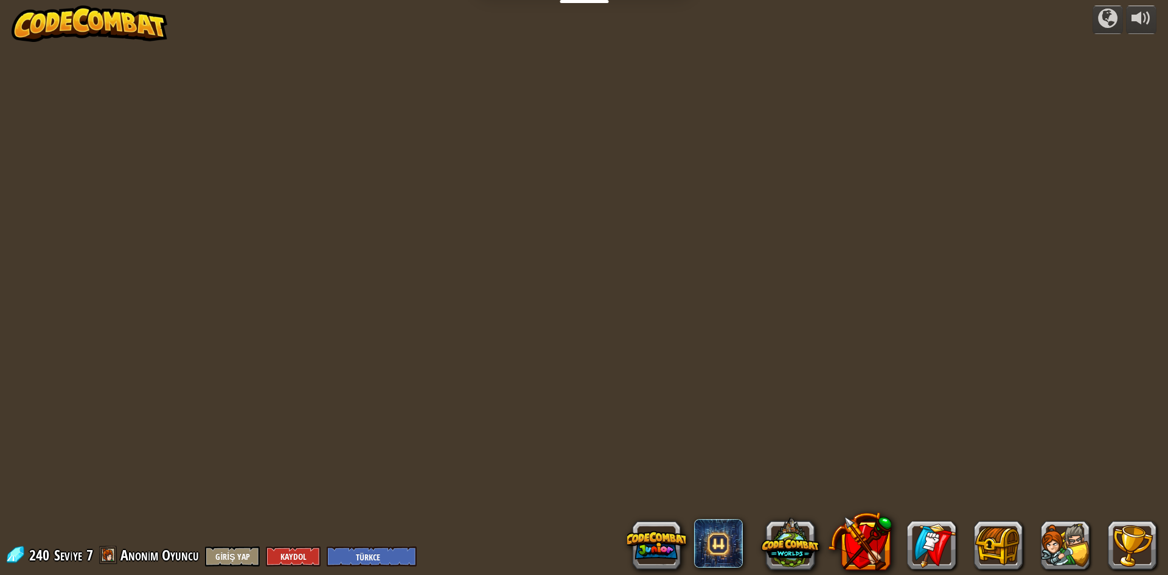
select select "tr"
